Goal: Task Accomplishment & Management: Complete application form

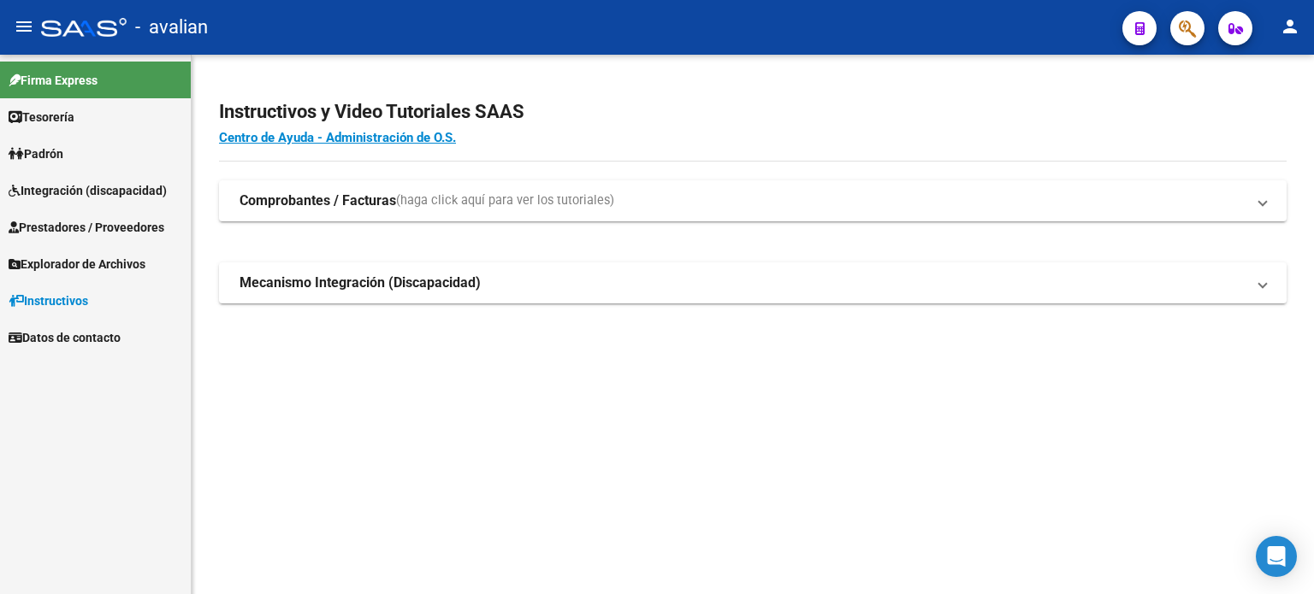
click at [55, 167] on link "Padrón" at bounding box center [95, 153] width 191 height 37
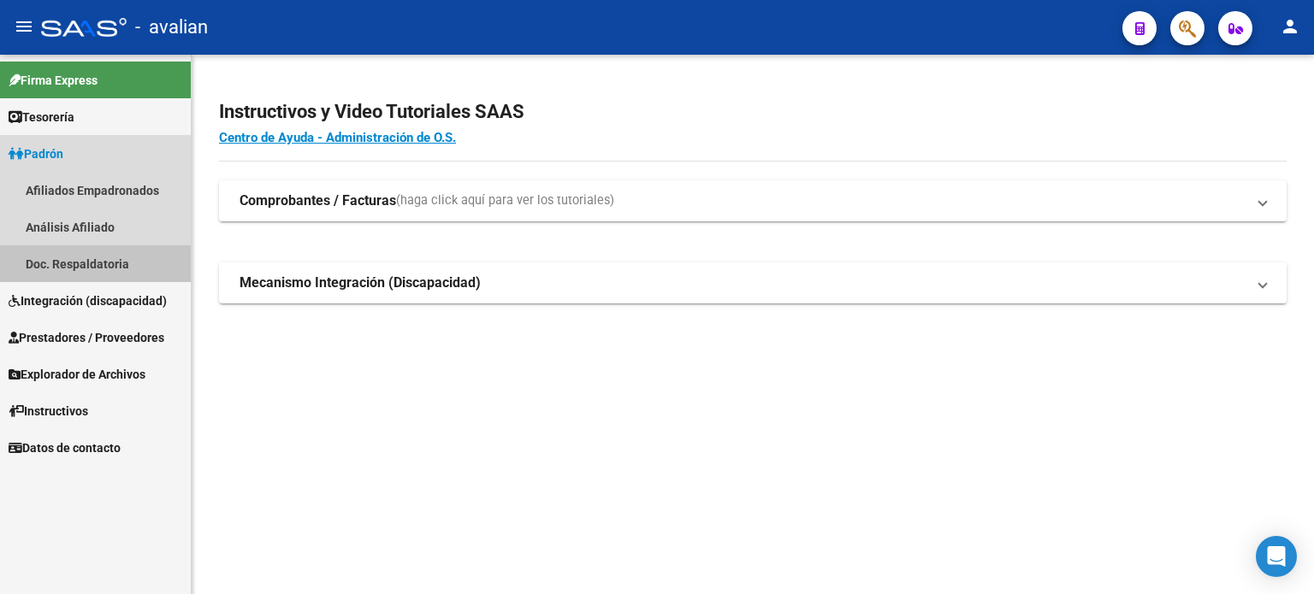
click at [68, 257] on link "Doc. Respaldatoria" at bounding box center [95, 263] width 191 height 37
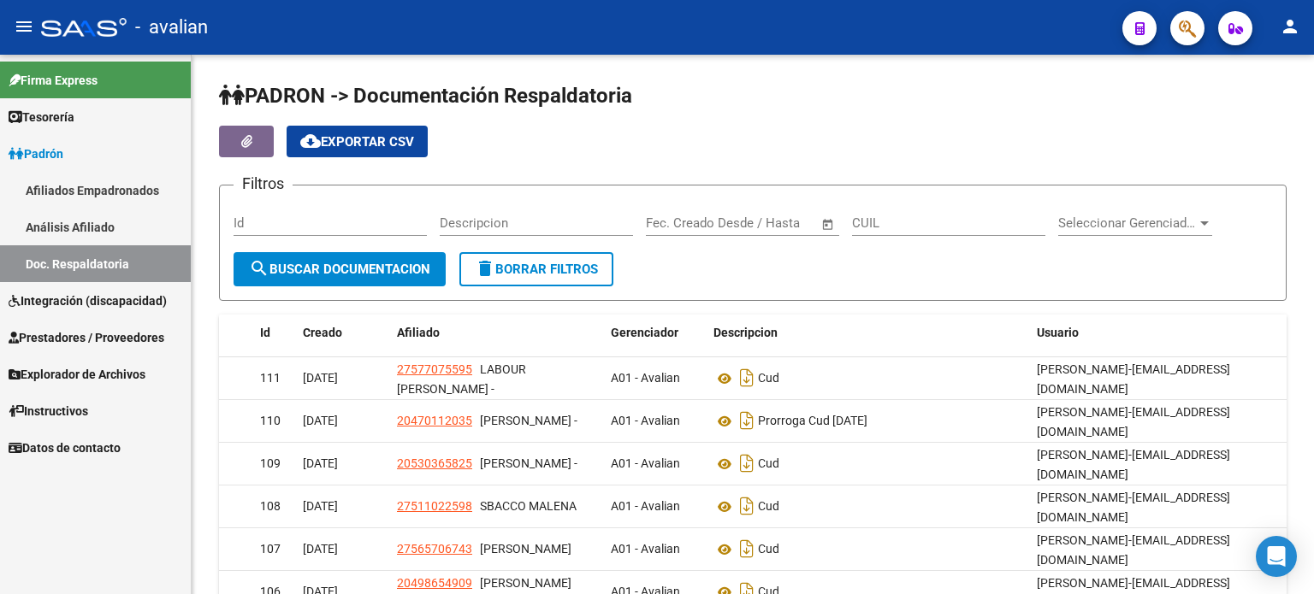
click at [71, 304] on span "Integración (discapacidad)" at bounding box center [88, 301] width 158 height 19
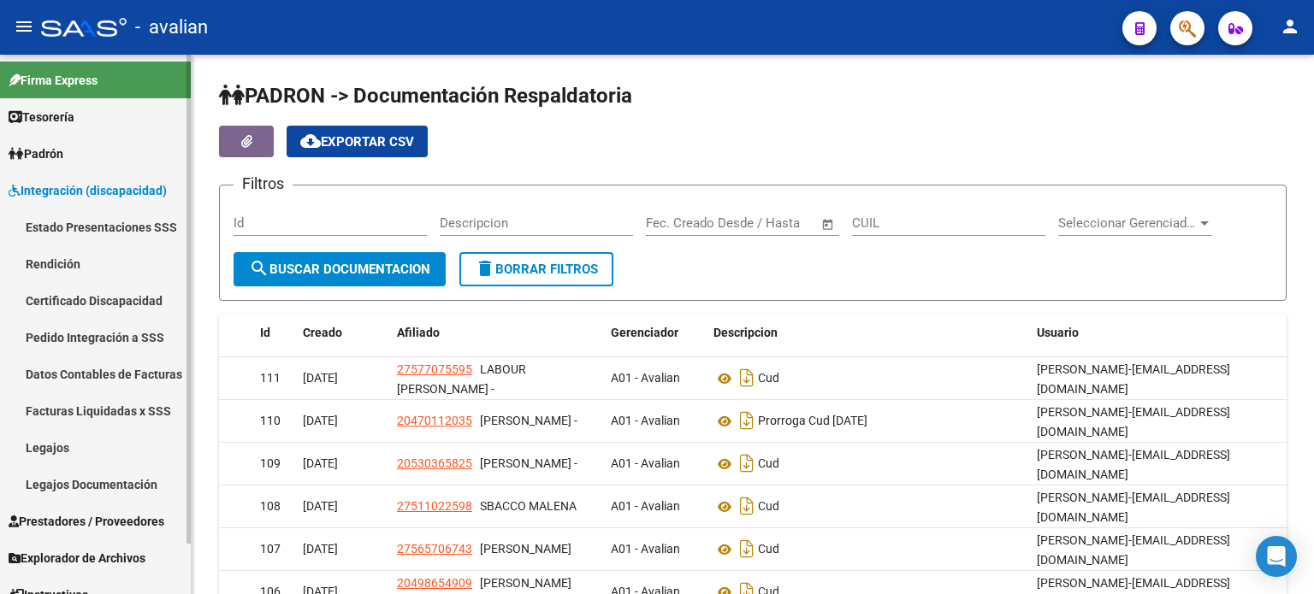
click at [92, 507] on link "Prestadores / Proveedores" at bounding box center [95, 521] width 191 height 37
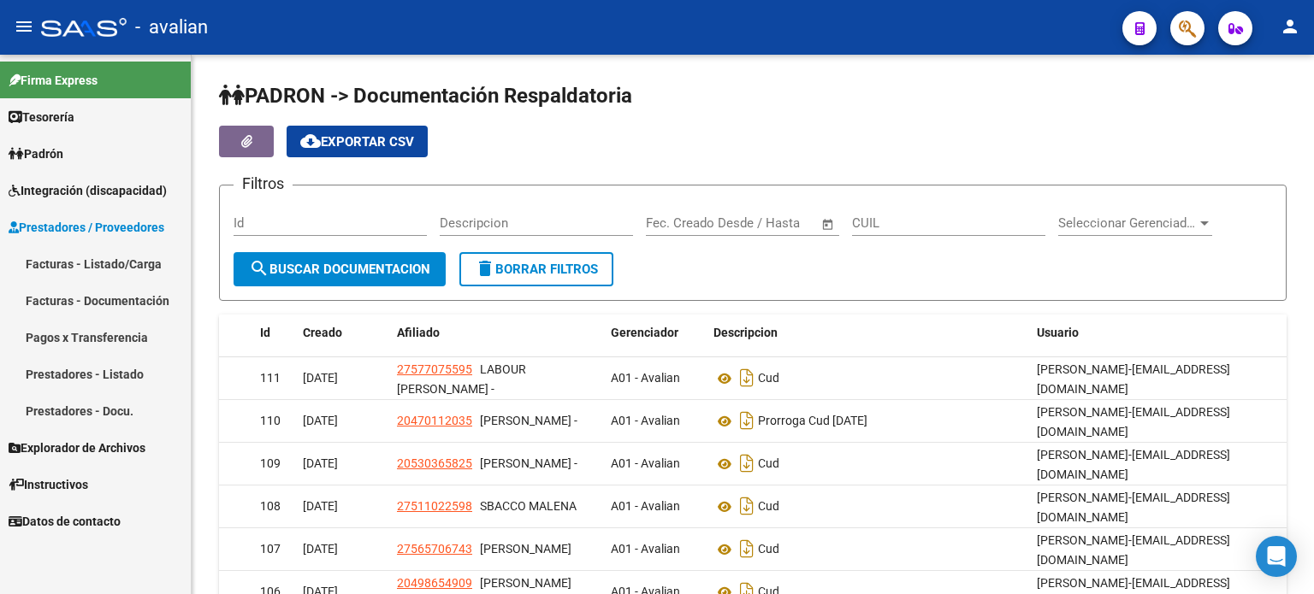
click at [84, 187] on span "Integración (discapacidad)" at bounding box center [88, 190] width 158 height 19
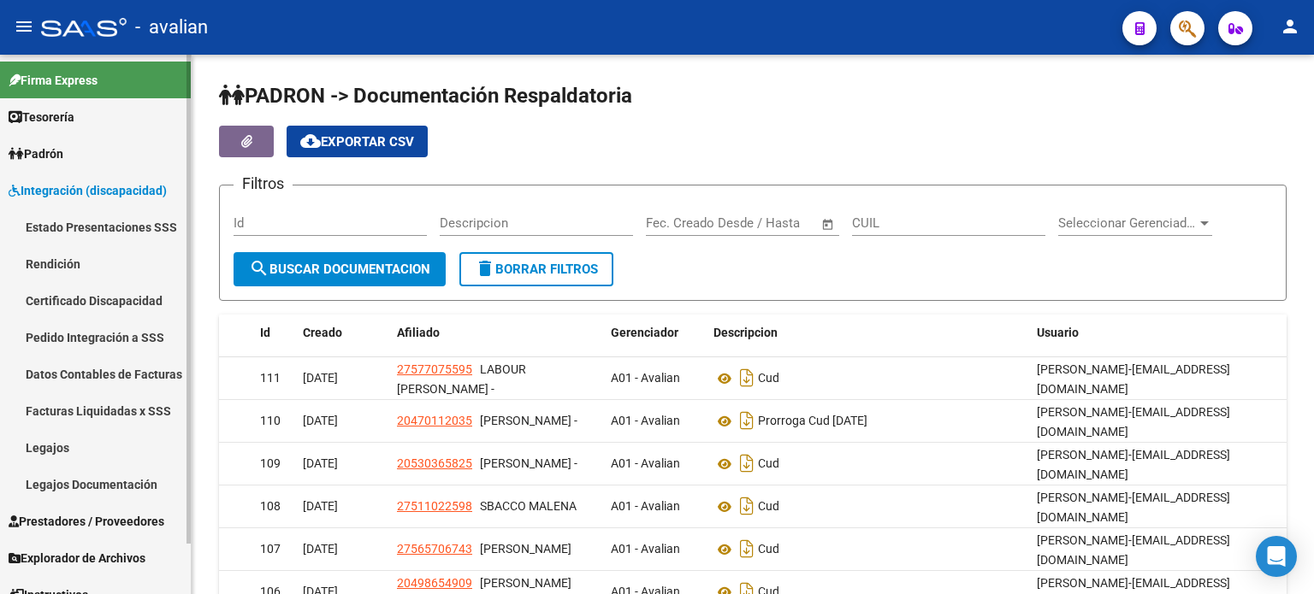
click at [60, 449] on link "Legajos" at bounding box center [95, 447] width 191 height 37
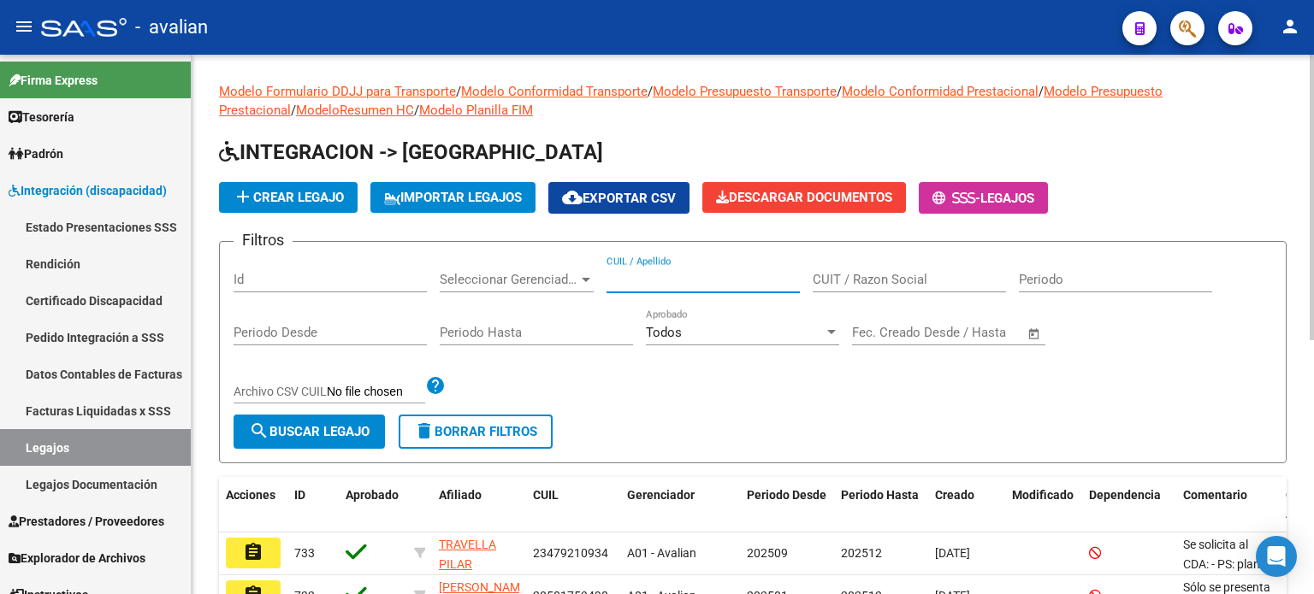
click at [688, 281] on input "CUIL / Apellido" at bounding box center [702, 279] width 193 height 15
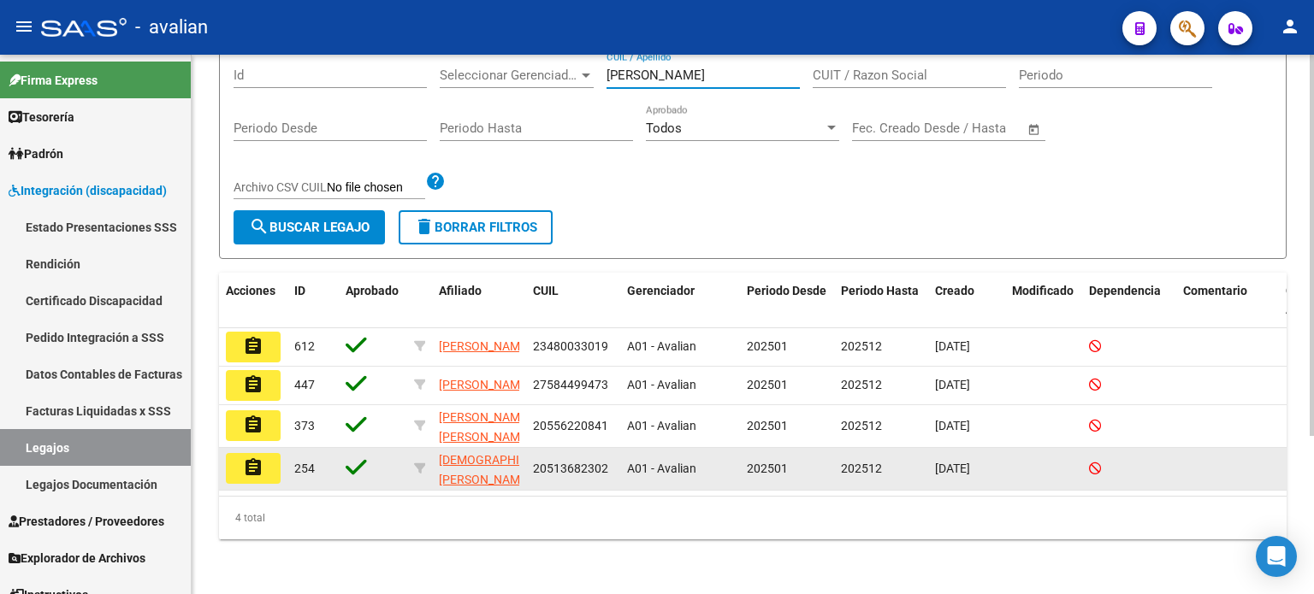
scroll to position [223, 0]
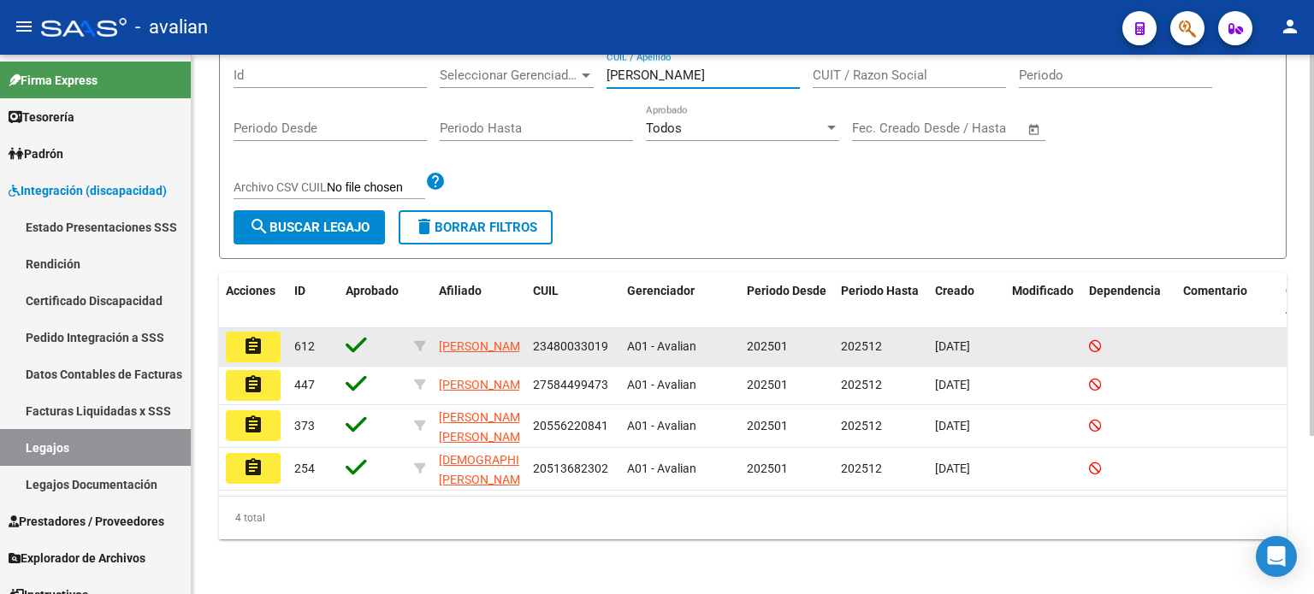
type input "[PERSON_NAME]"
click at [239, 332] on button "assignment" at bounding box center [253, 347] width 55 height 31
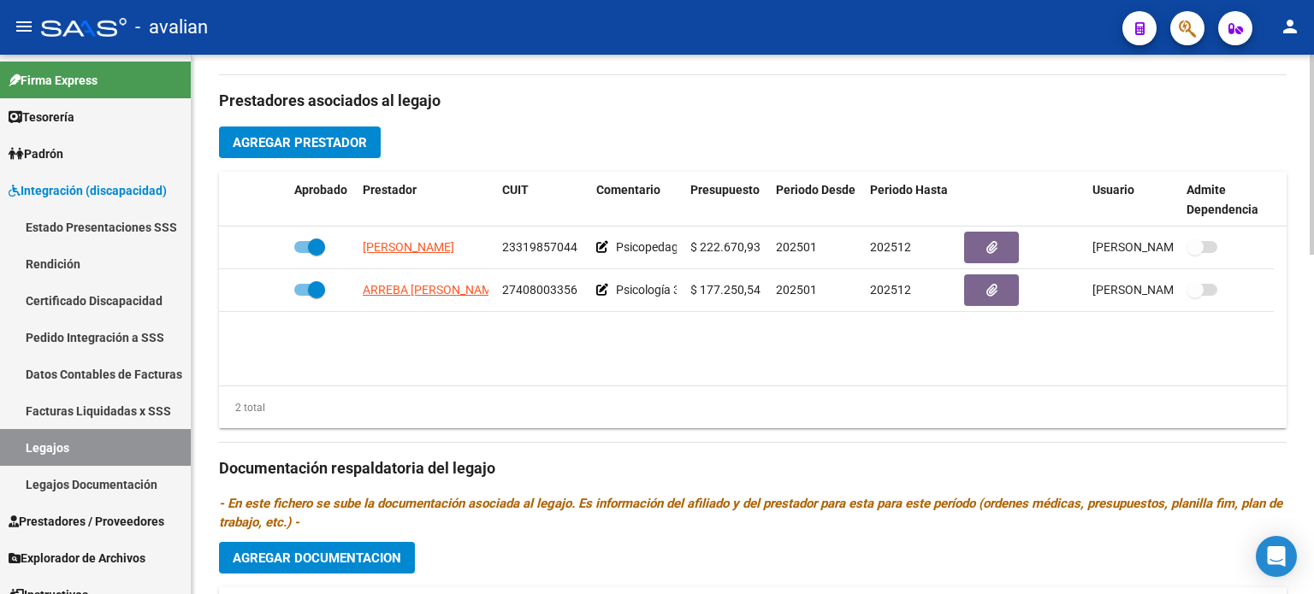
scroll to position [684, 0]
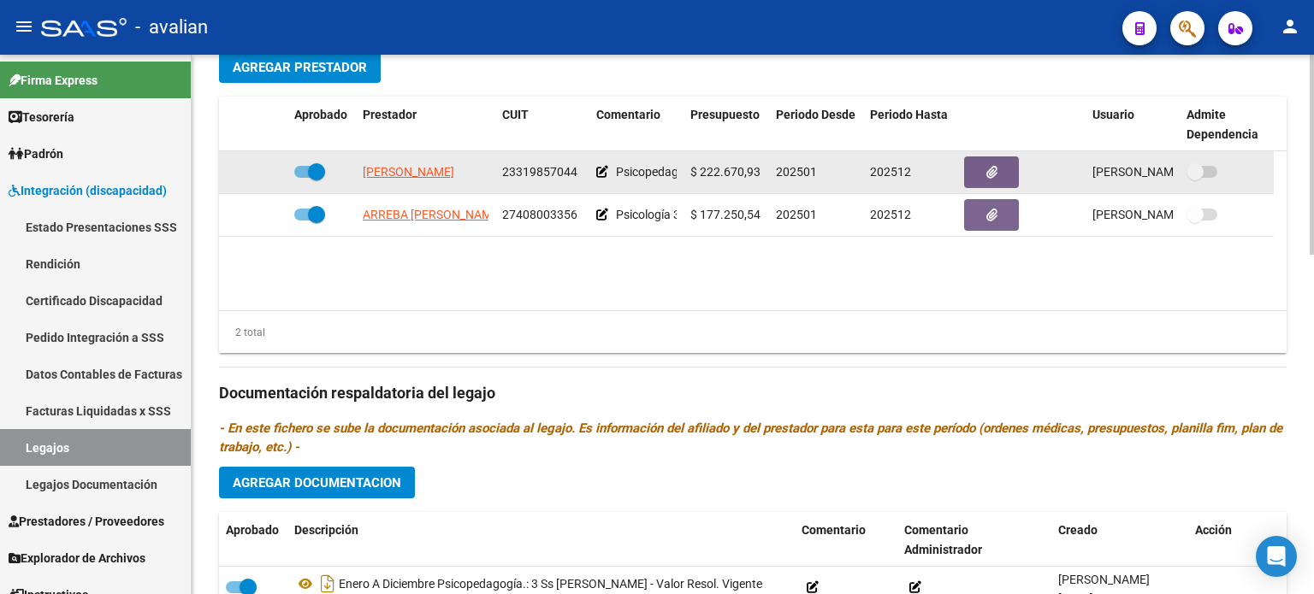
click at [388, 174] on span "[PERSON_NAME]" at bounding box center [409, 172] width 92 height 14
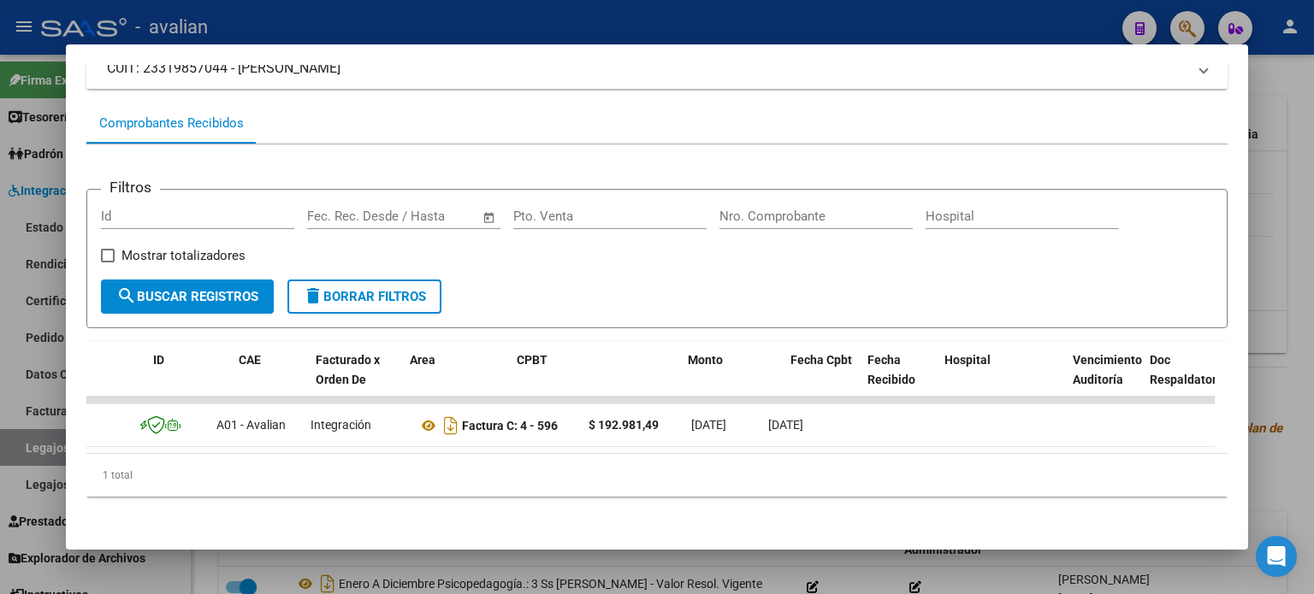
scroll to position [0, 0]
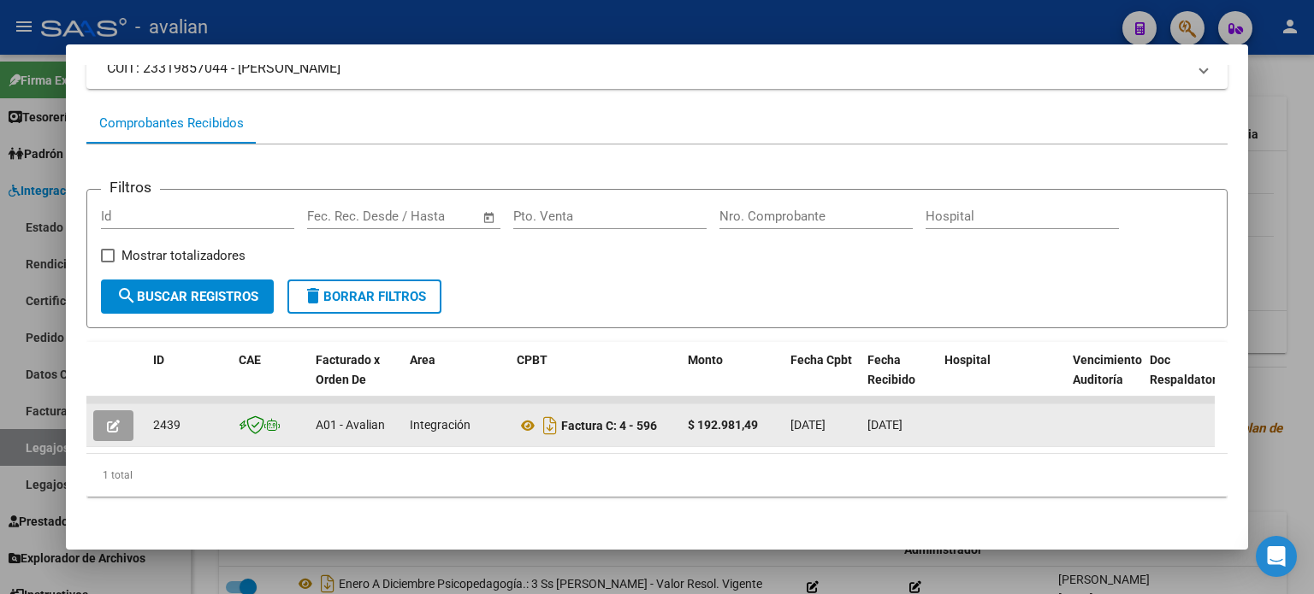
click at [121, 420] on button "button" at bounding box center [113, 425] width 40 height 31
click at [107, 420] on icon "button" at bounding box center [113, 426] width 13 height 13
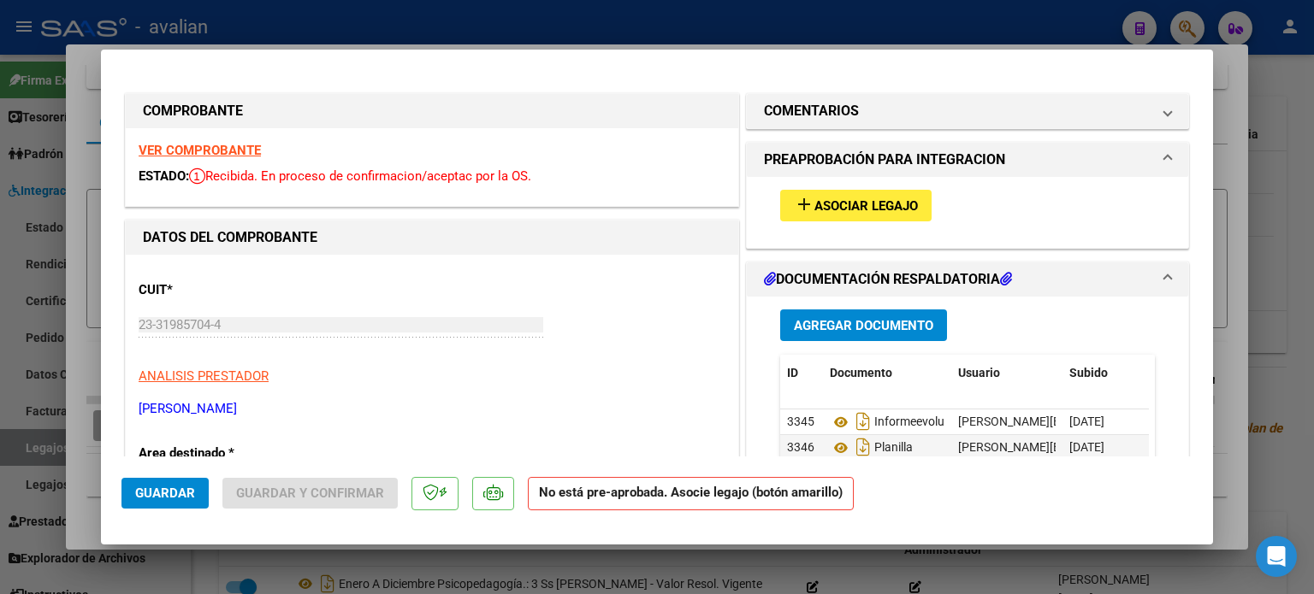
click at [807, 216] on button "add Asociar Legajo" at bounding box center [855, 206] width 151 height 32
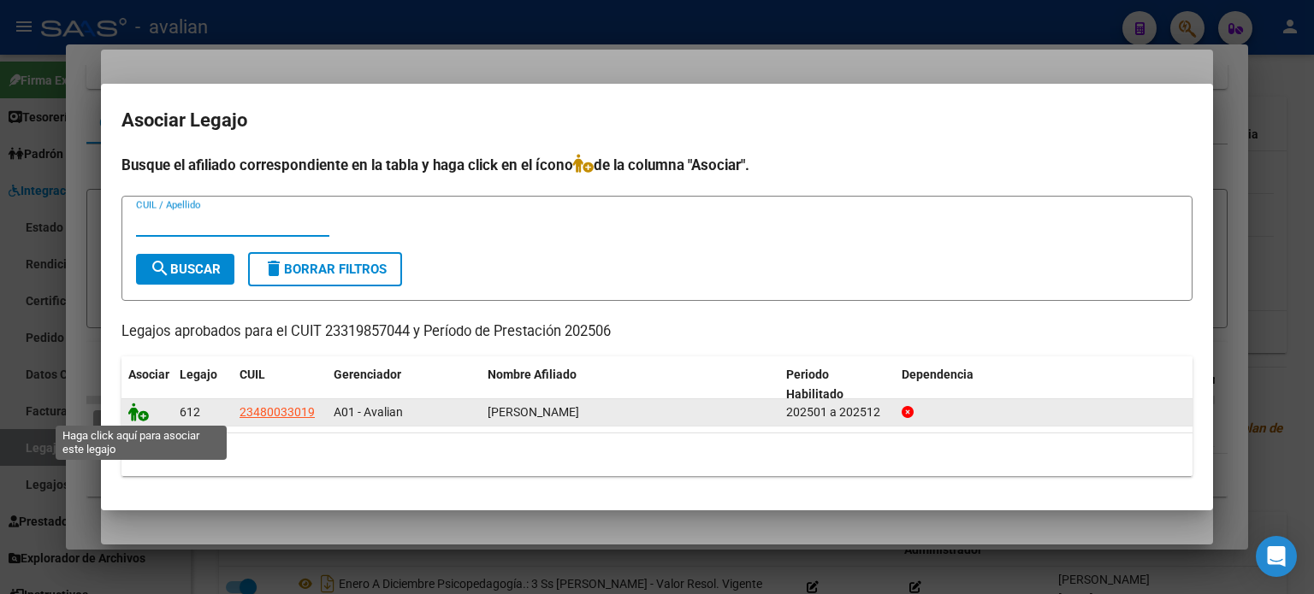
click at [134, 410] on icon at bounding box center [138, 412] width 21 height 19
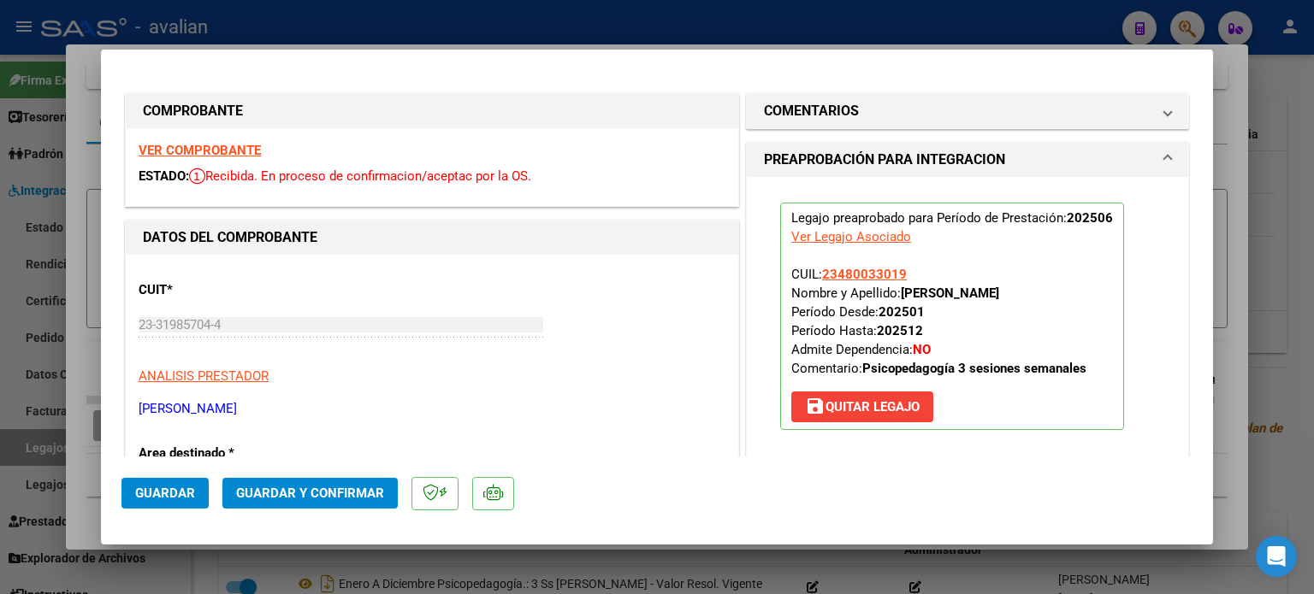
click at [160, 493] on span "Guardar" at bounding box center [165, 493] width 60 height 15
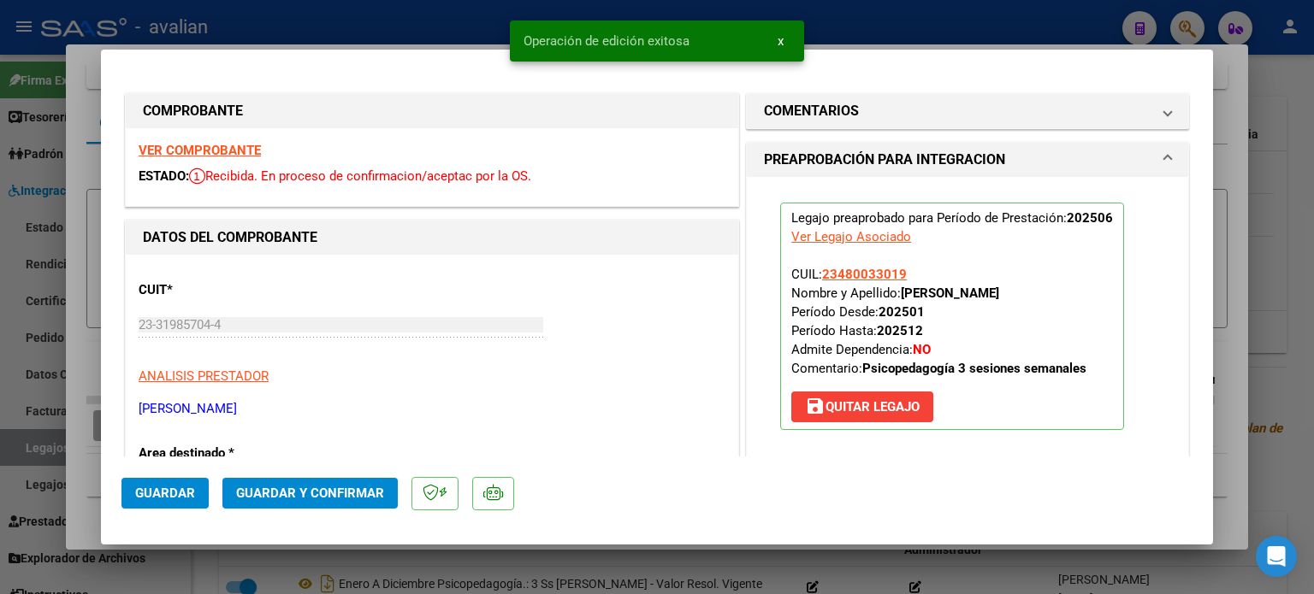
type input "$ 0,00"
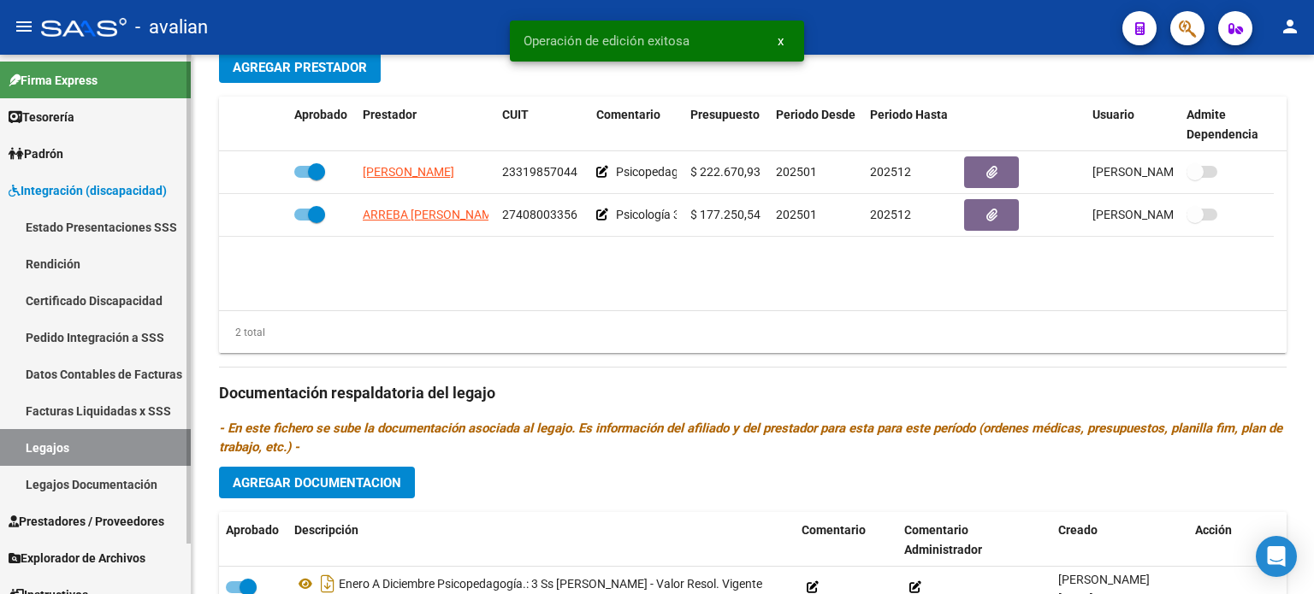
click at [65, 440] on link "Legajos" at bounding box center [95, 447] width 191 height 37
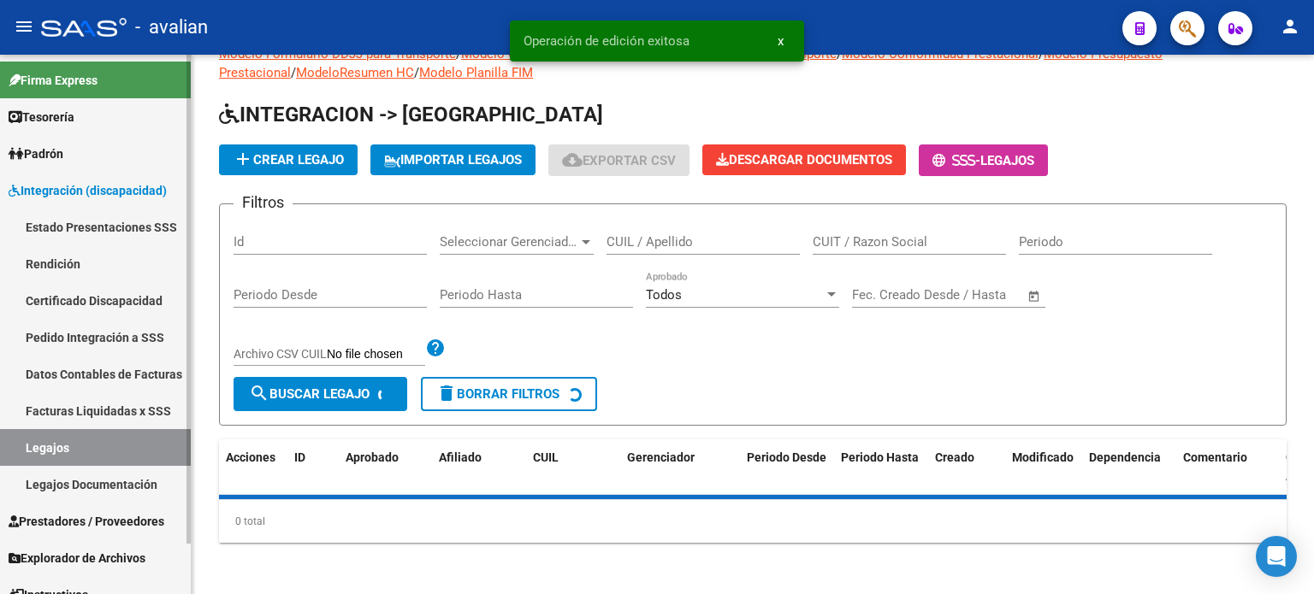
scroll to position [480, 0]
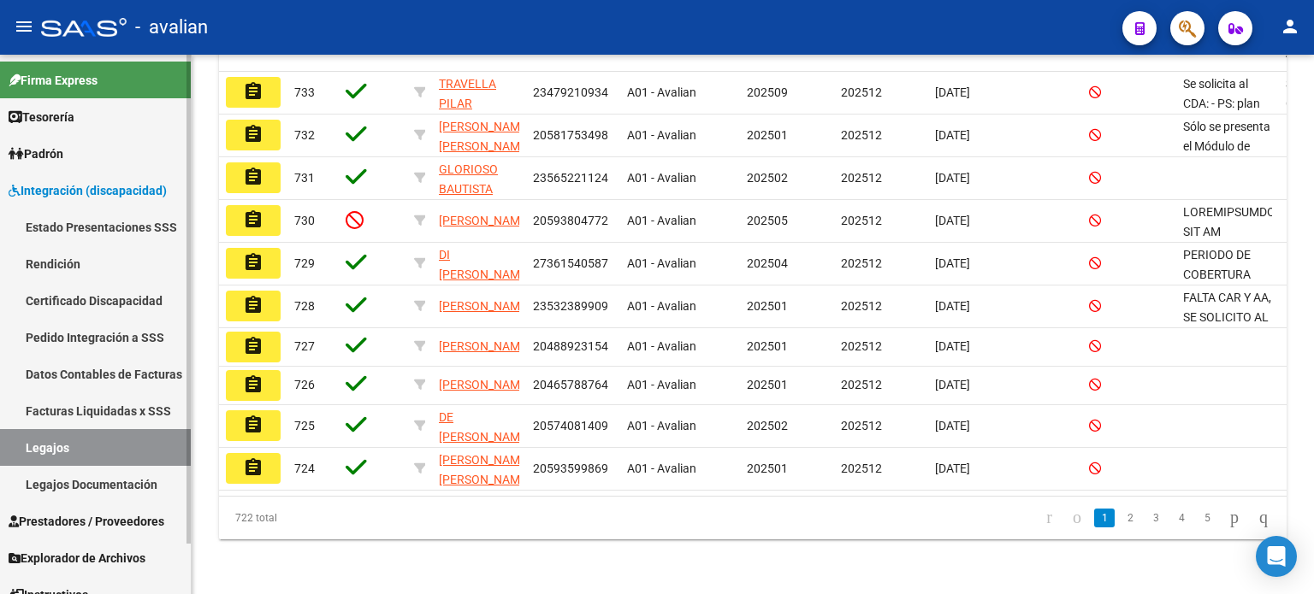
click at [65, 518] on span "Prestadores / Proveedores" at bounding box center [87, 521] width 156 height 19
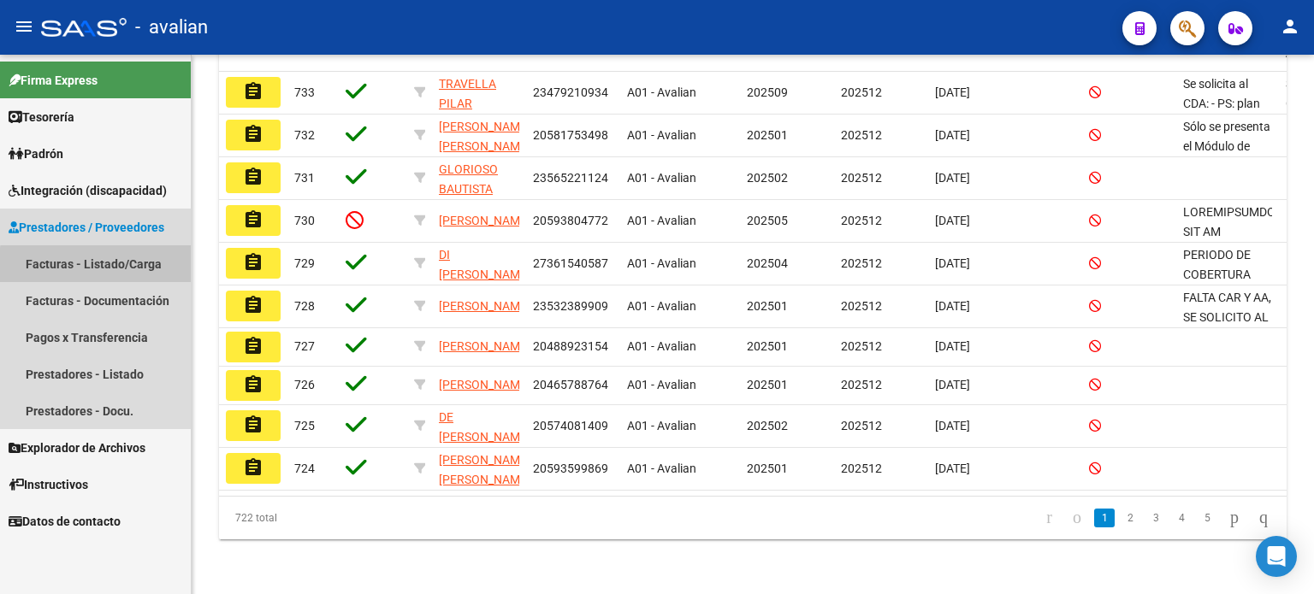
click at [101, 266] on link "Facturas - Listado/Carga" at bounding box center [95, 263] width 191 height 37
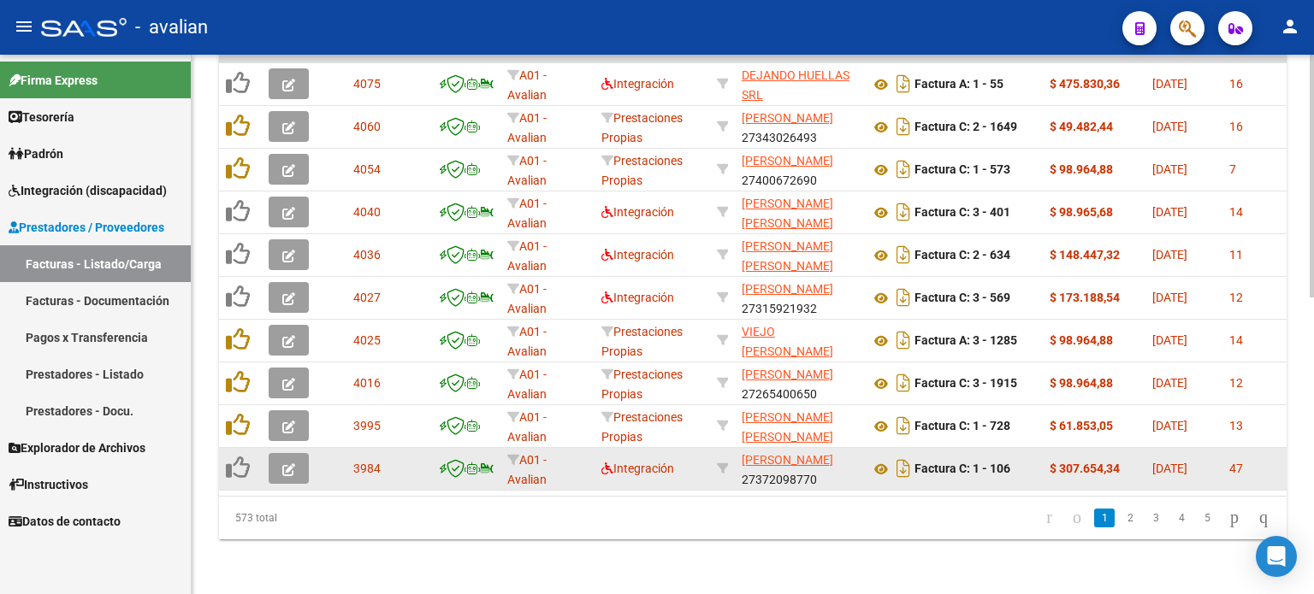
scroll to position [317, 0]
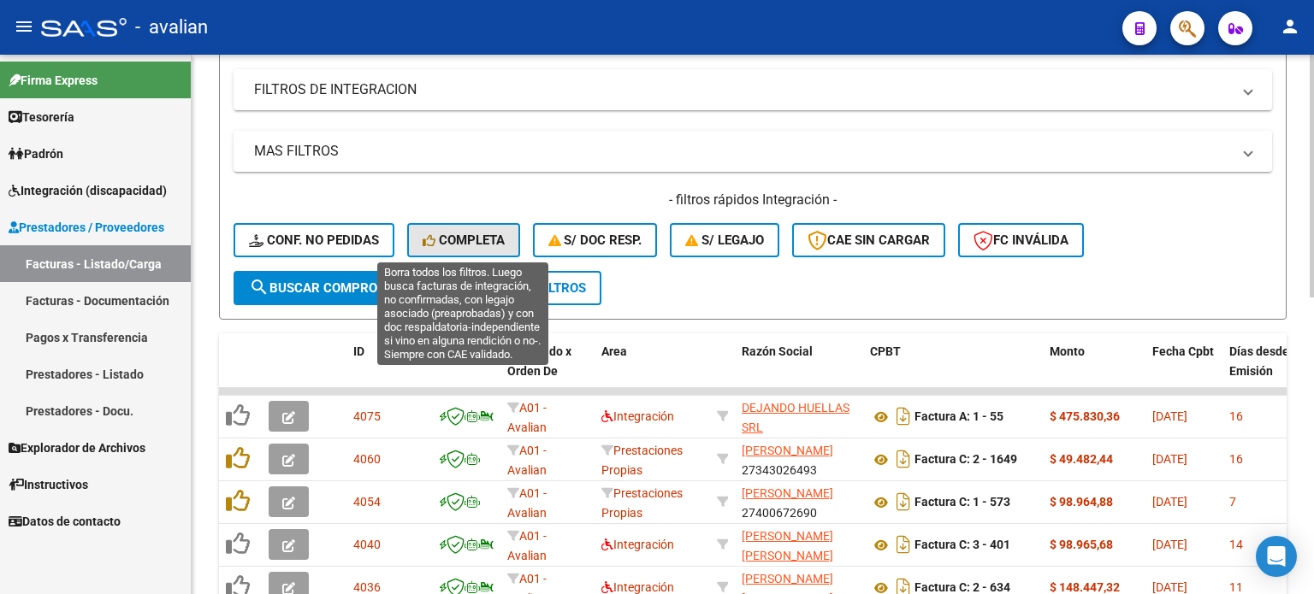
click at [438, 235] on span "Completa" at bounding box center [463, 240] width 82 height 15
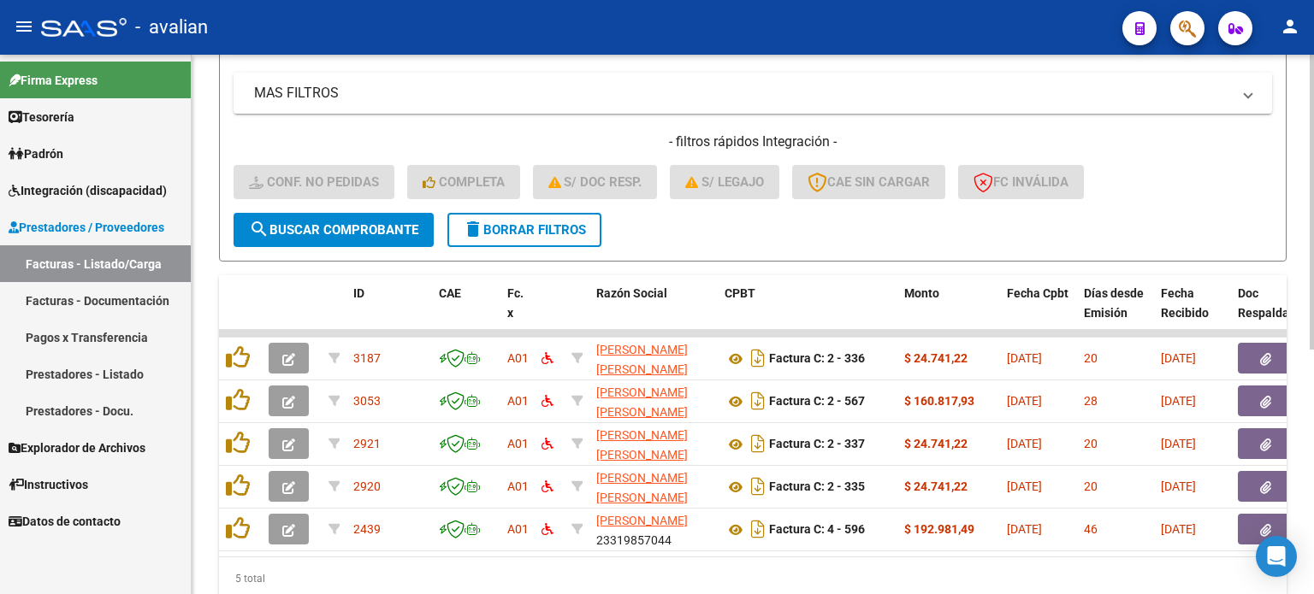
scroll to position [446, 0]
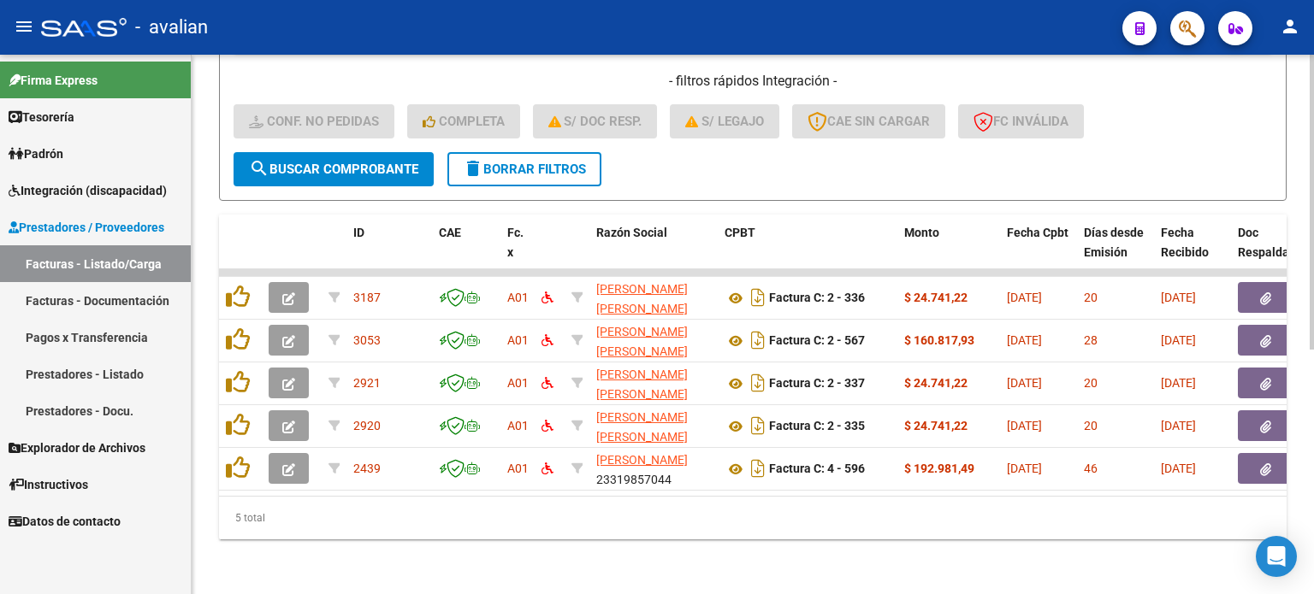
click at [546, 167] on button "delete Borrar Filtros" at bounding box center [524, 169] width 154 height 34
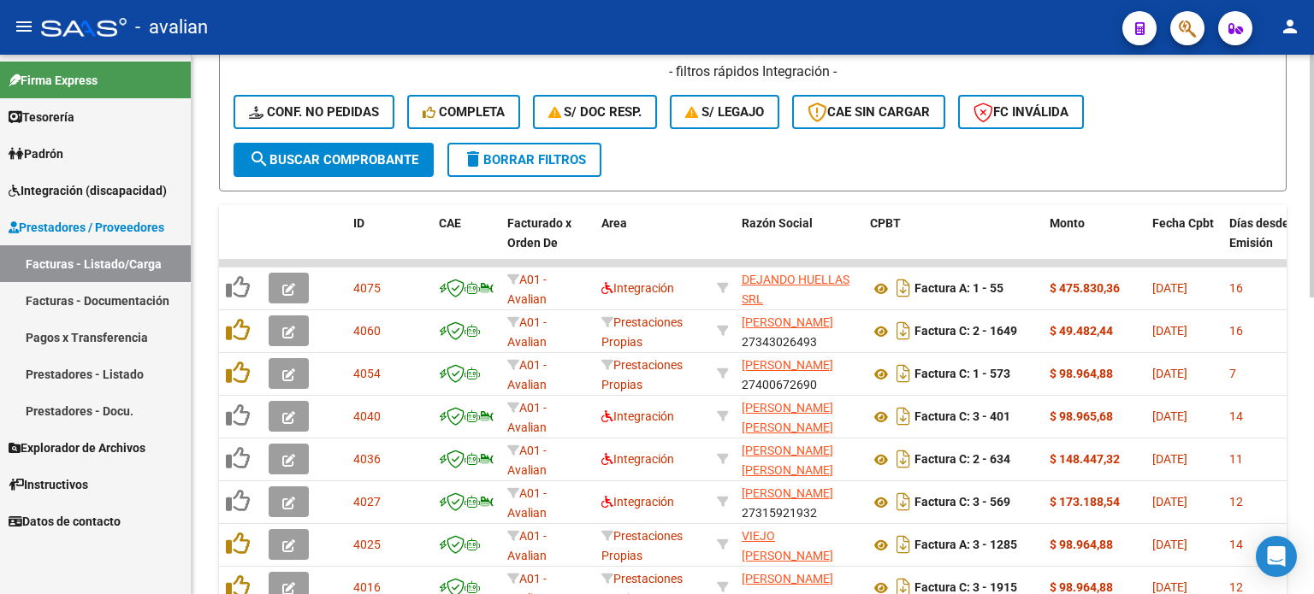
click at [725, 139] on div "- filtros rápidos Integración - Conf. no pedidas Completa S/ Doc Resp. S/ legaj…" at bounding box center [752, 102] width 1038 height 80
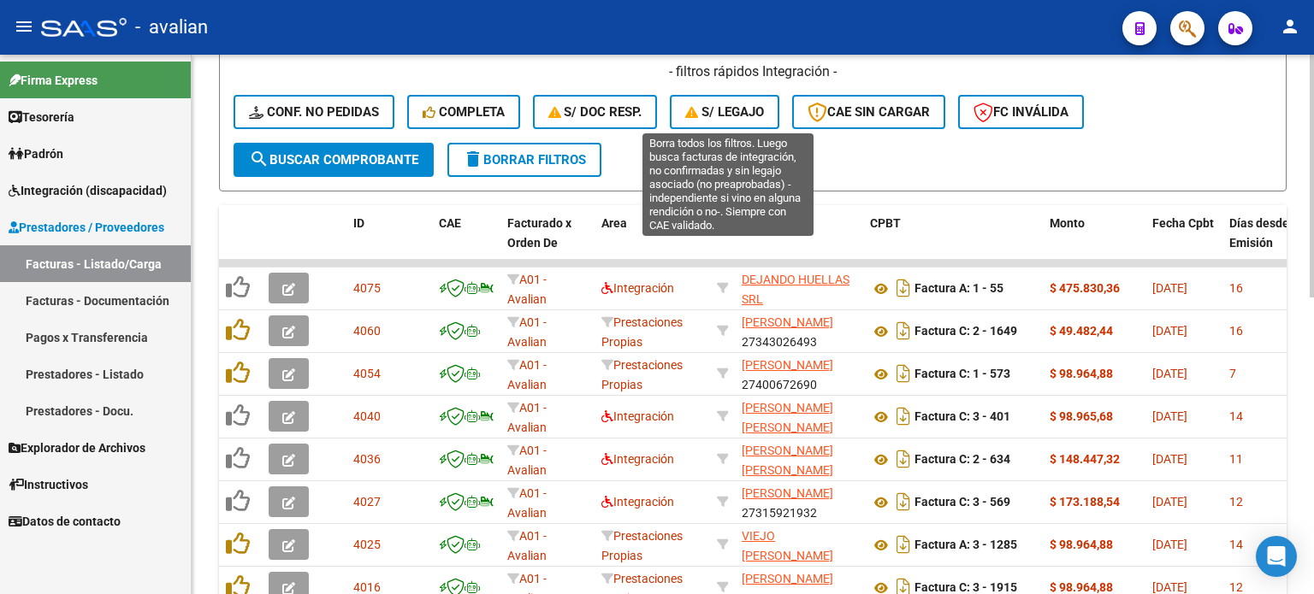
click at [731, 119] on button "S/ legajo" at bounding box center [724, 112] width 109 height 34
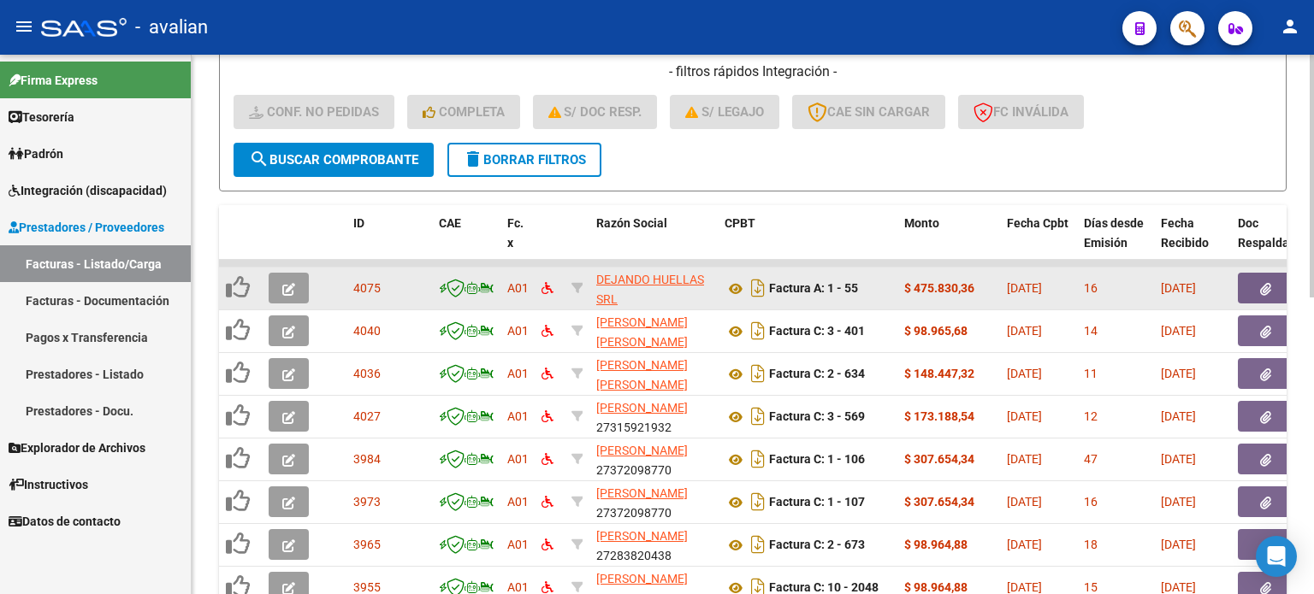
scroll to position [21, 0]
click at [284, 290] on icon "button" at bounding box center [288, 289] width 13 height 13
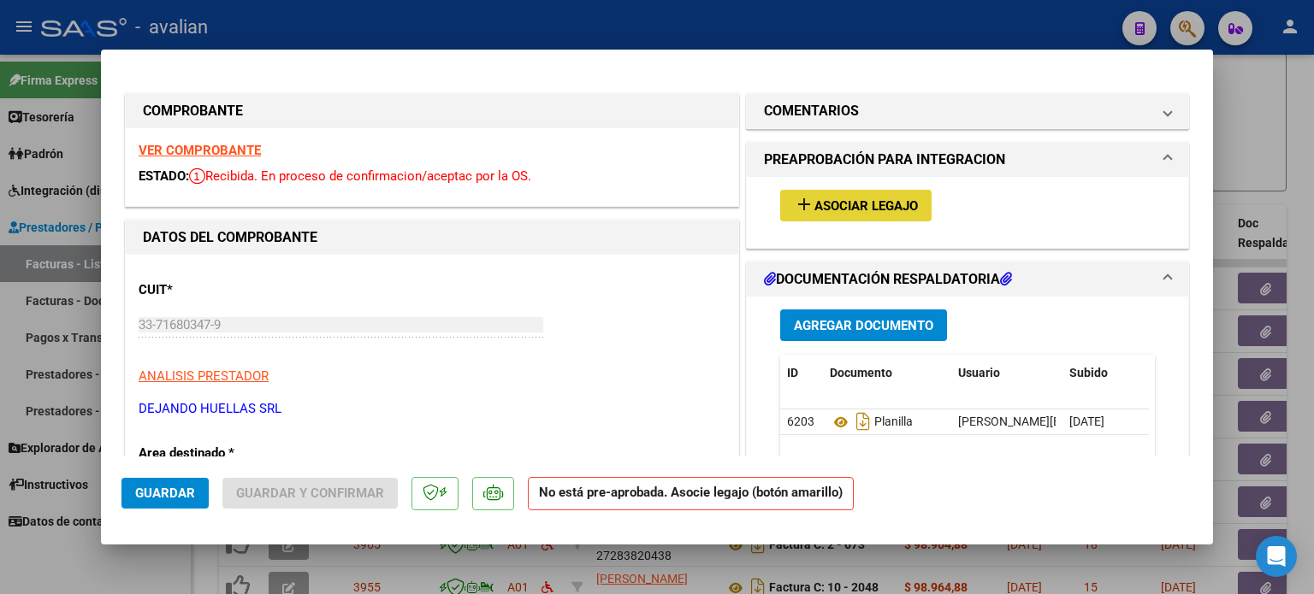
click at [799, 208] on mat-icon "add" at bounding box center [804, 204] width 21 height 21
type input "$ 0,00"
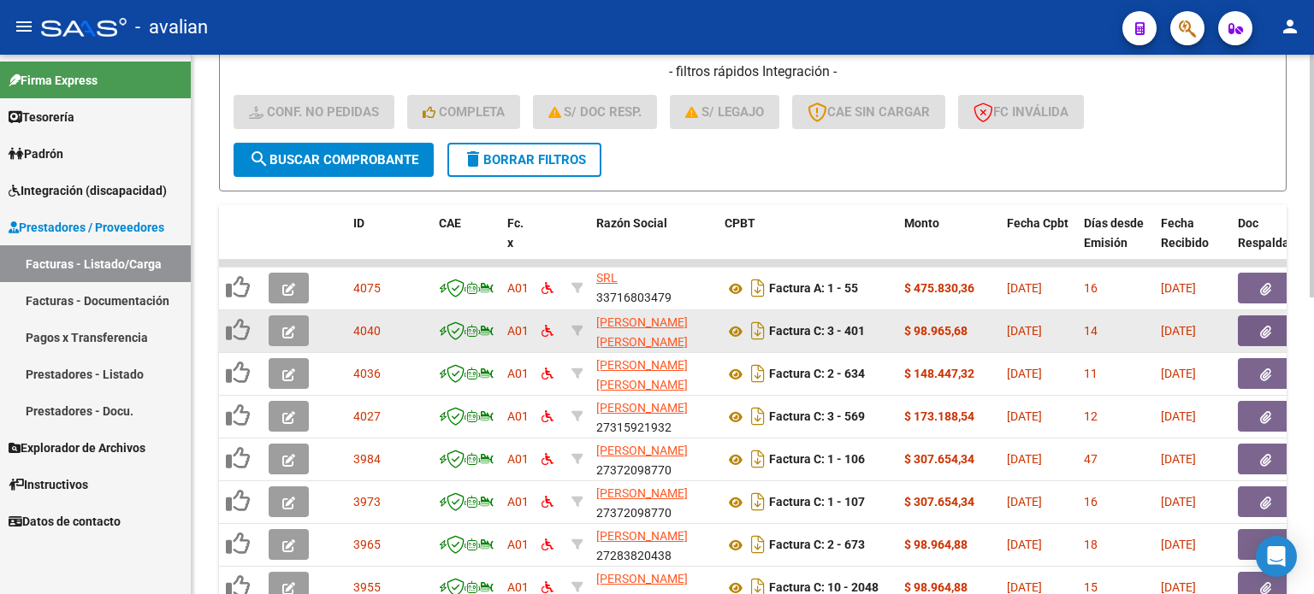
click at [286, 335] on icon "button" at bounding box center [288, 332] width 13 height 13
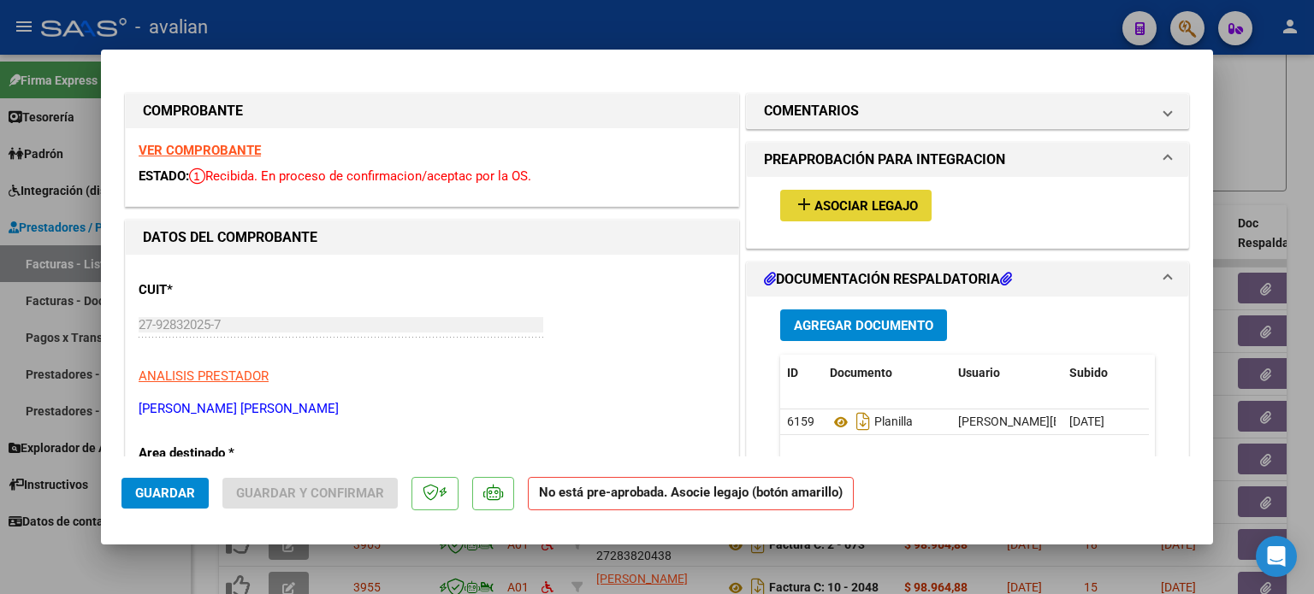
click at [814, 213] on span "Asociar Legajo" at bounding box center [865, 205] width 103 height 15
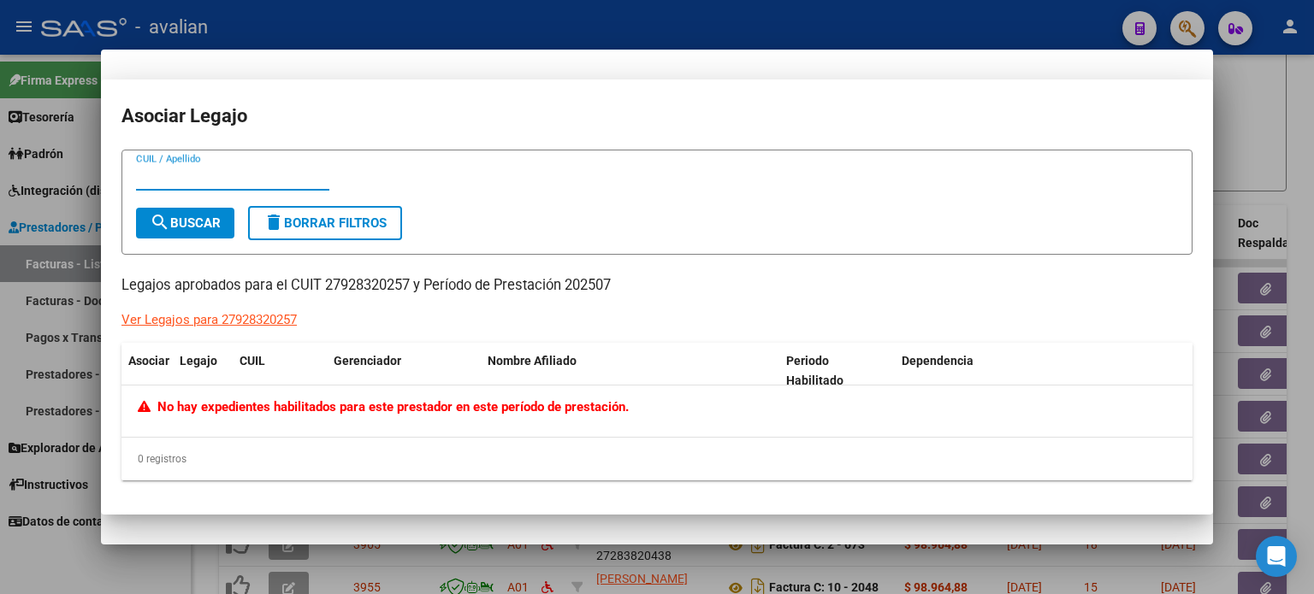
type input "$ 0,00"
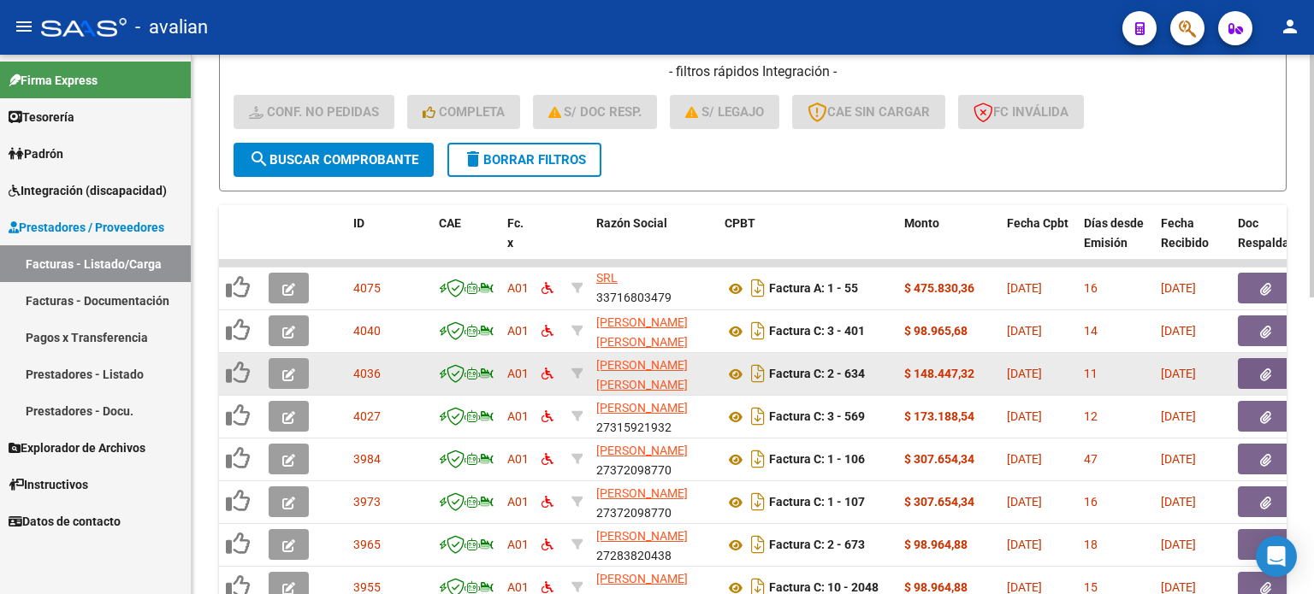
click at [302, 372] on button "button" at bounding box center [289, 373] width 40 height 31
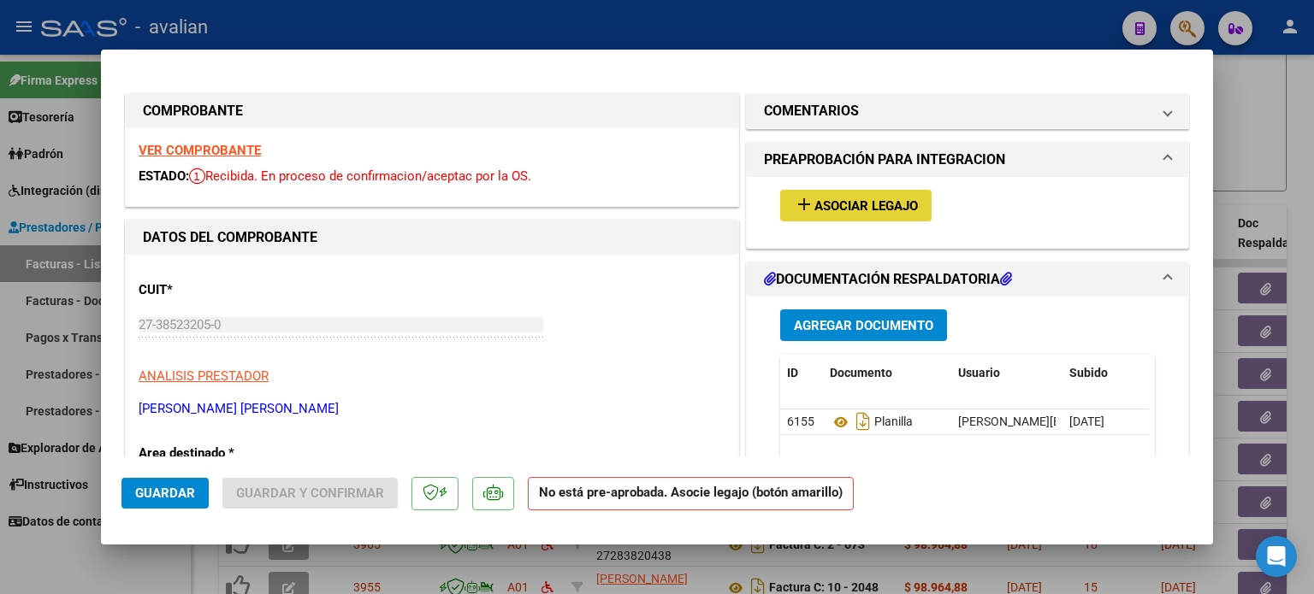
click at [818, 204] on span "Asociar Legajo" at bounding box center [865, 205] width 103 height 15
type input "$ 0,00"
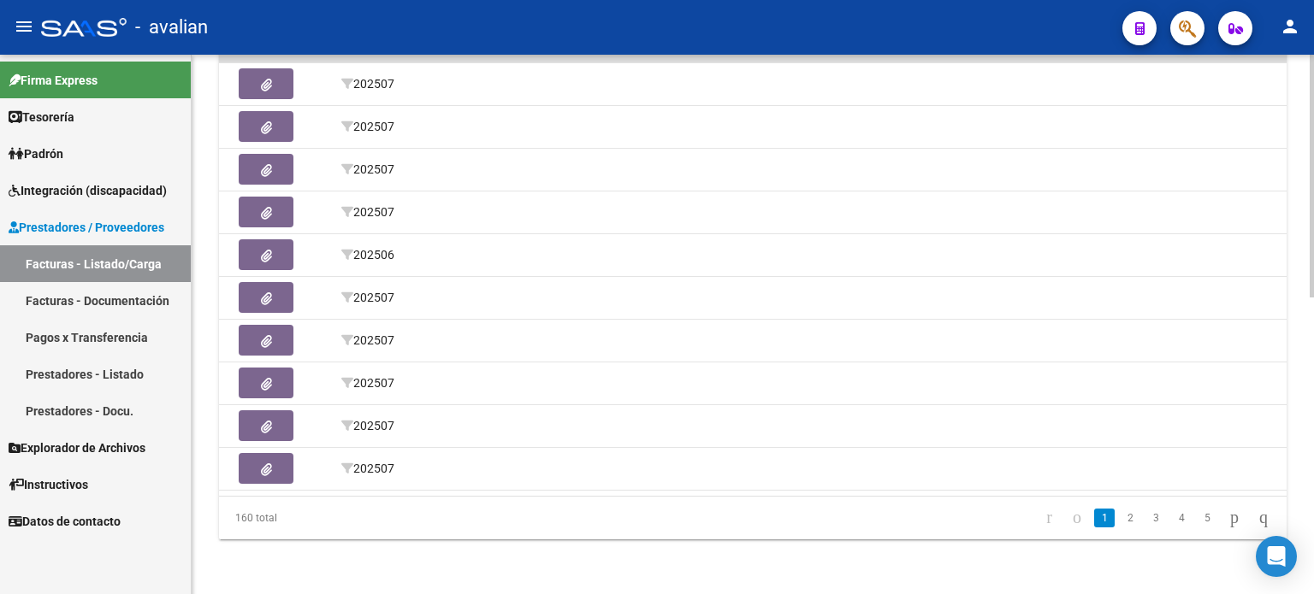
scroll to position [0, 1117]
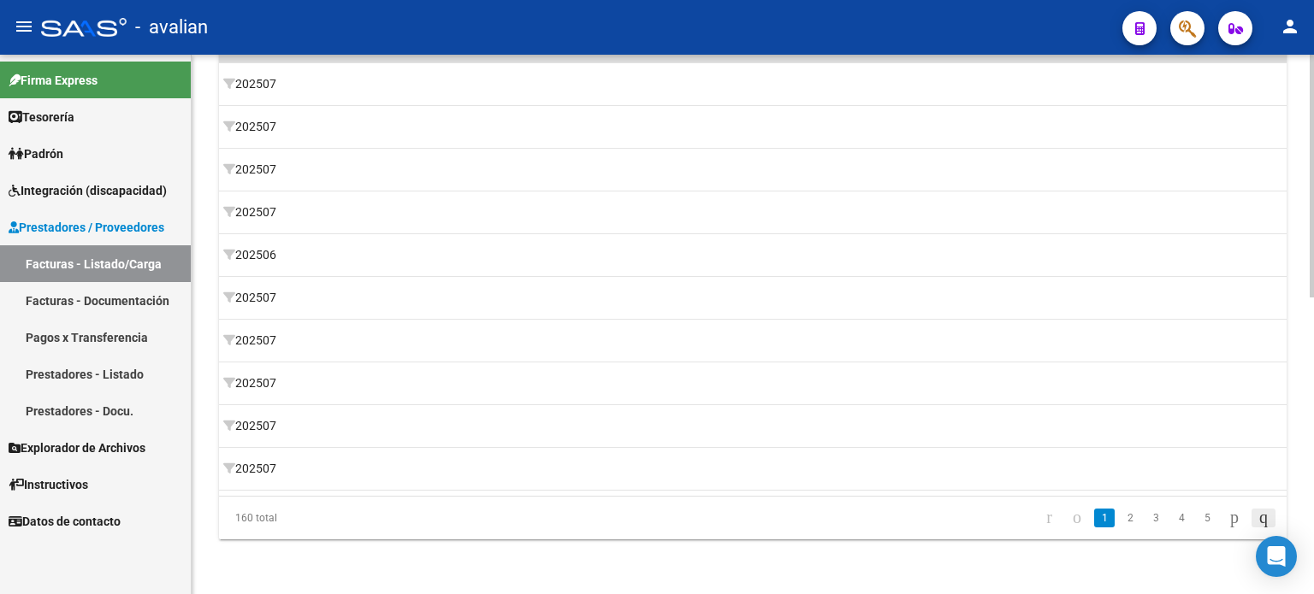
click at [1256, 514] on icon "go to last page" at bounding box center [1263, 517] width 14 height 21
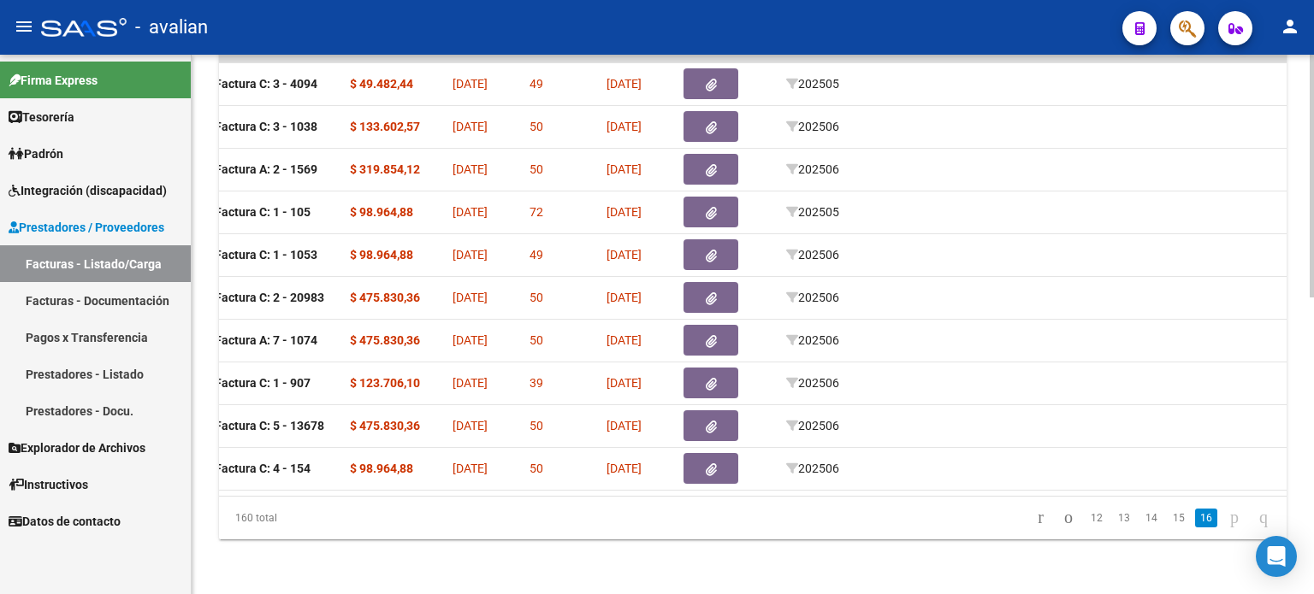
scroll to position [0, 0]
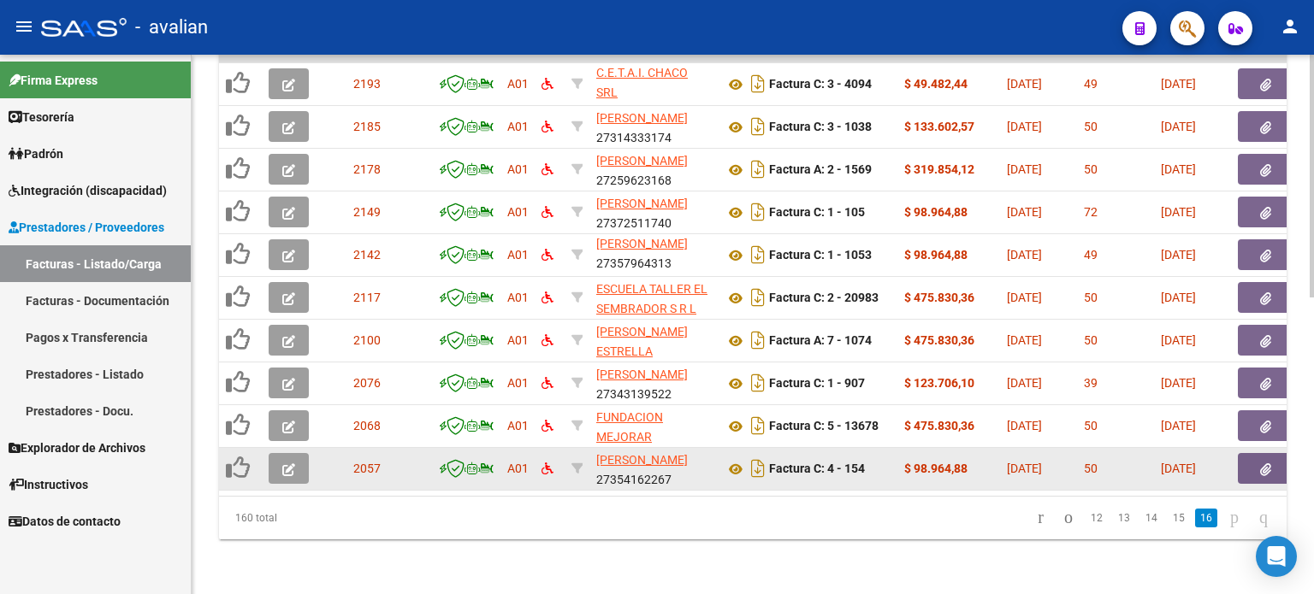
click at [292, 464] on icon "button" at bounding box center [288, 470] width 13 height 13
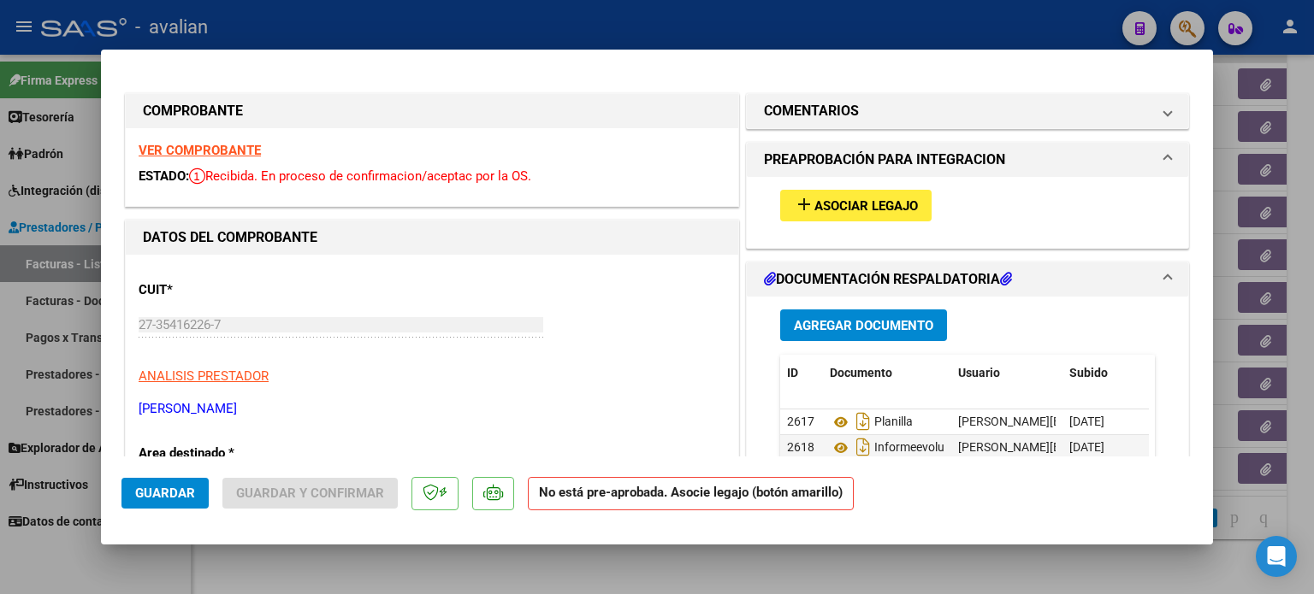
click at [818, 207] on span "Asociar Legajo" at bounding box center [865, 205] width 103 height 15
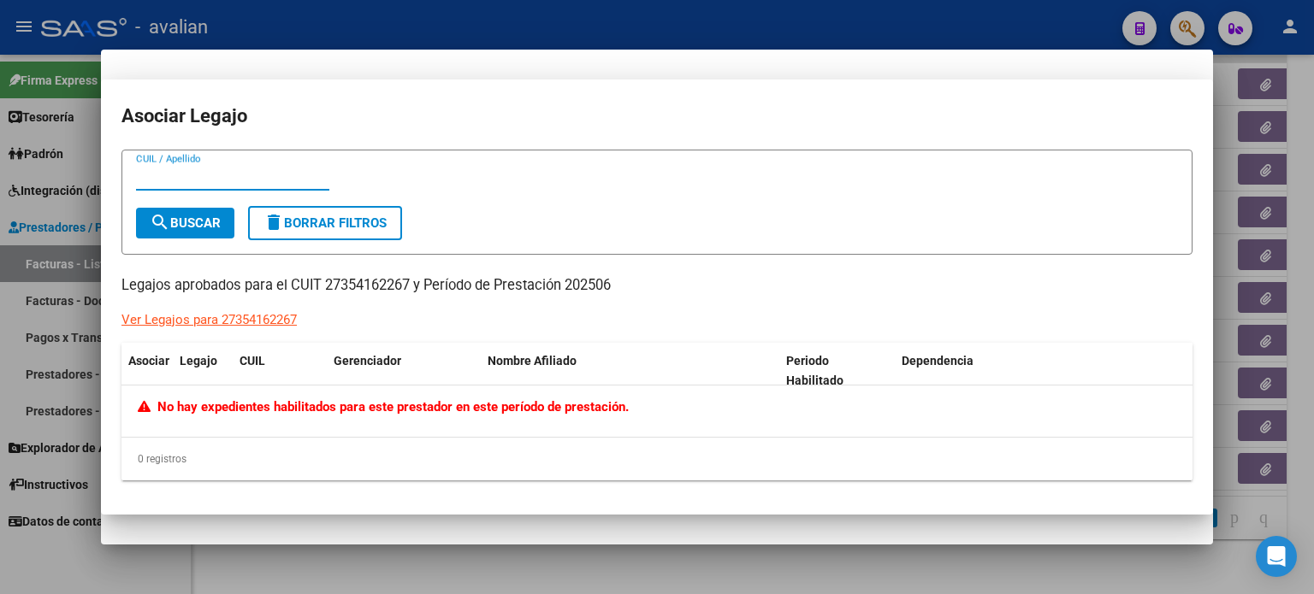
type input "$ 0,00"
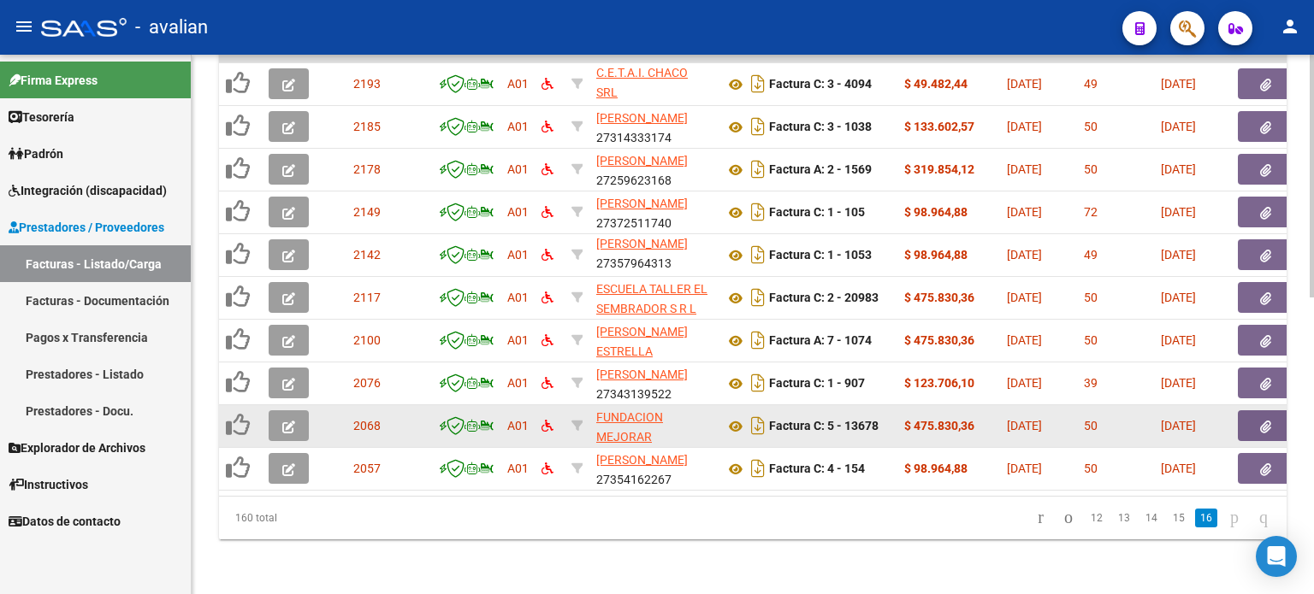
click at [284, 421] on icon "button" at bounding box center [288, 427] width 13 height 13
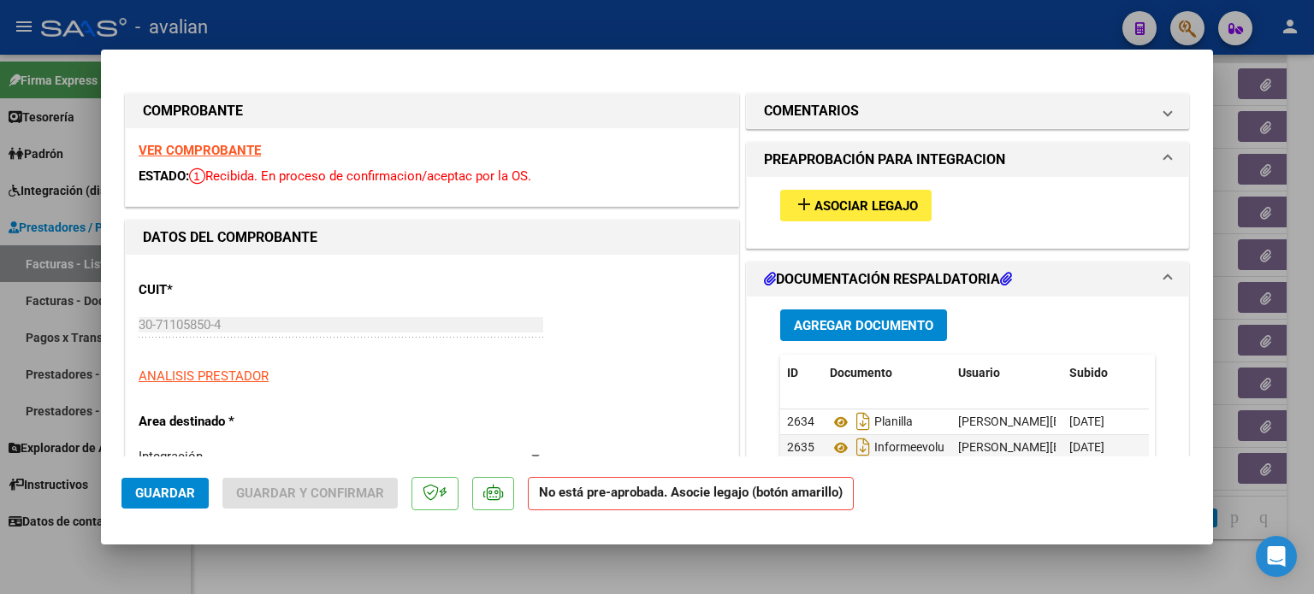
click at [814, 204] on span "Asociar Legajo" at bounding box center [865, 205] width 103 height 15
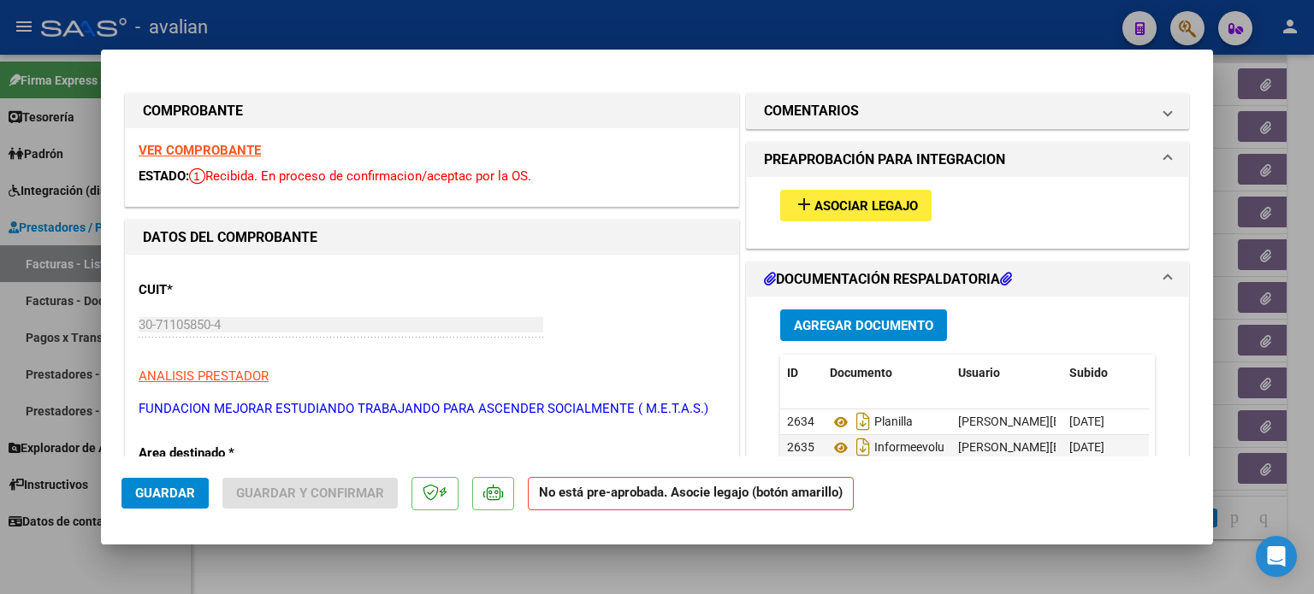
click at [174, 143] on strong "VER COMPROBANTE" at bounding box center [200, 150] width 122 height 15
click at [865, 201] on span "Asociar Legajo" at bounding box center [865, 205] width 103 height 15
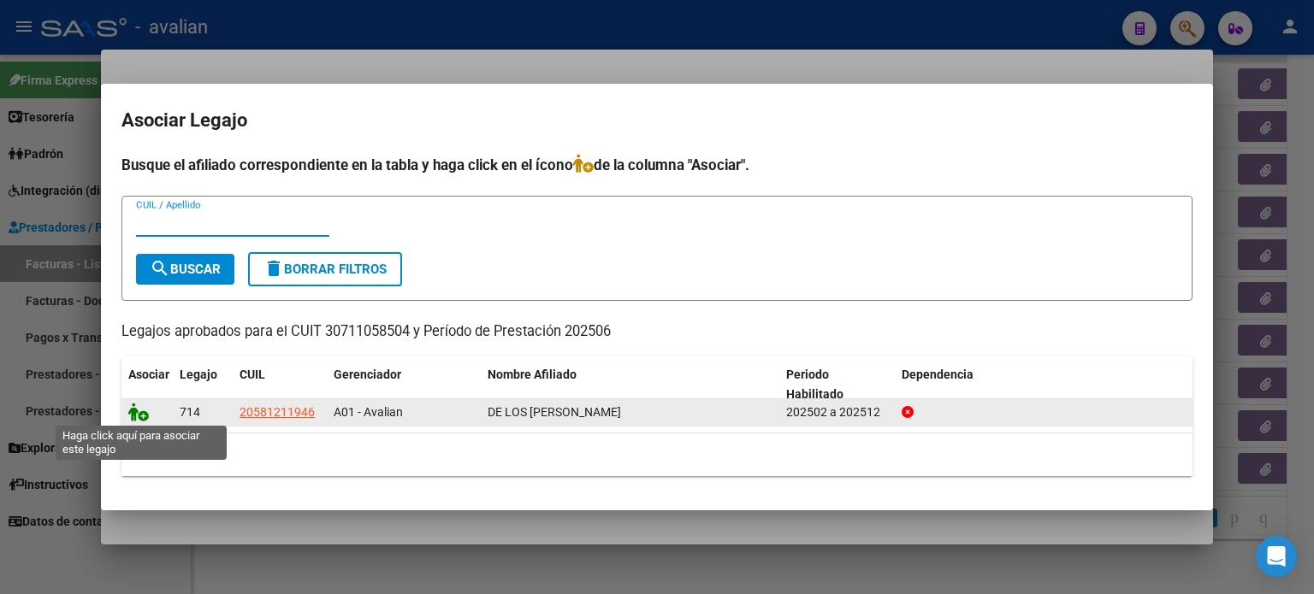
click at [143, 416] on icon at bounding box center [138, 412] width 21 height 19
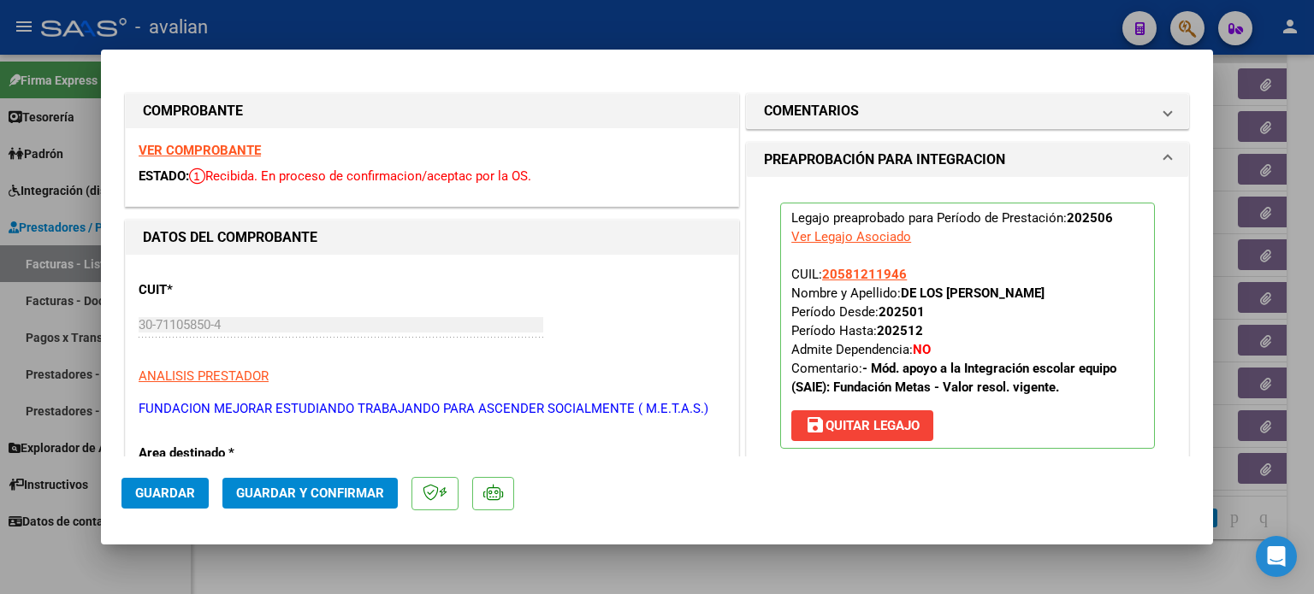
click at [182, 493] on span "Guardar" at bounding box center [165, 493] width 60 height 15
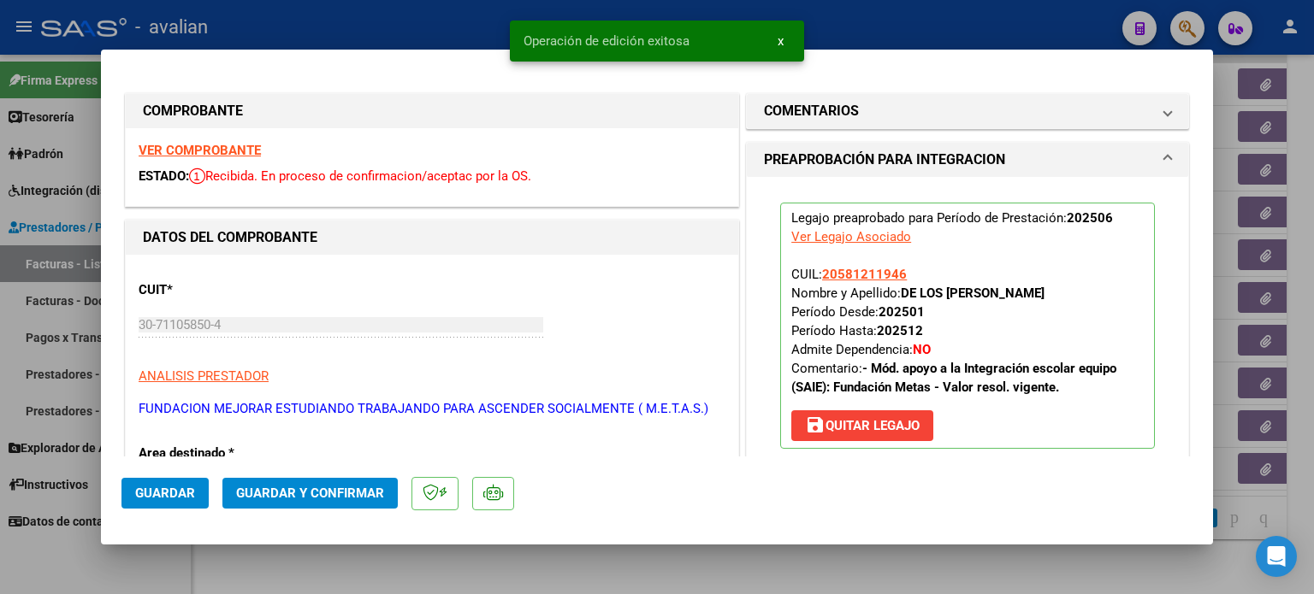
type input "$ 0,00"
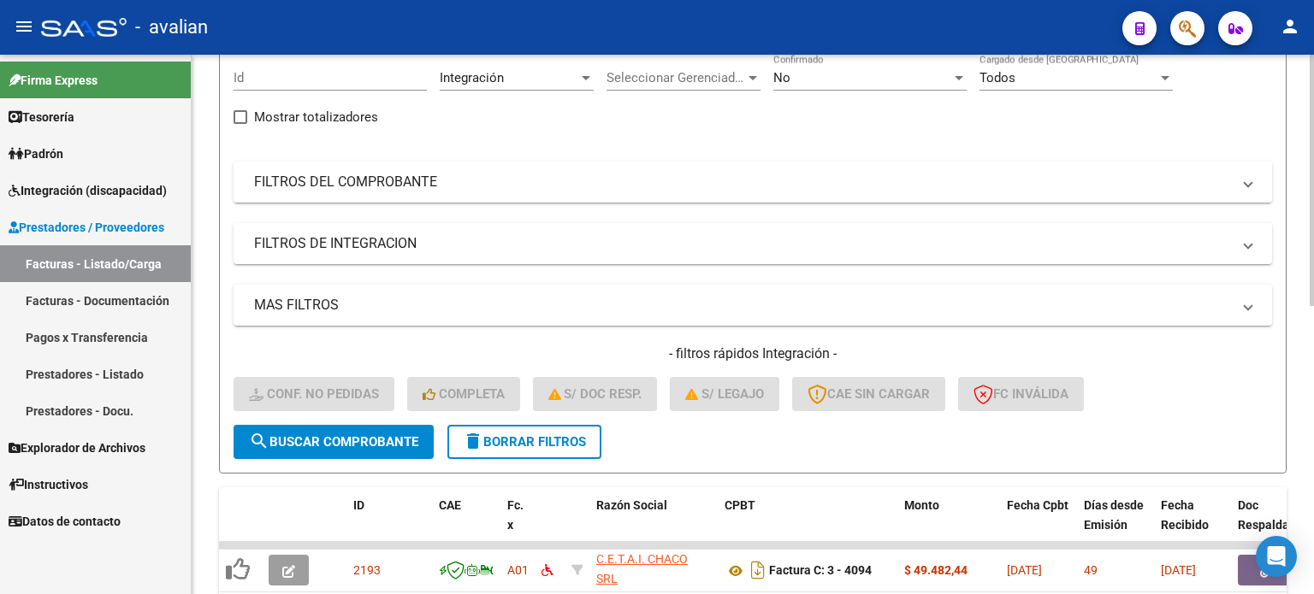
scroll to position [161, 0]
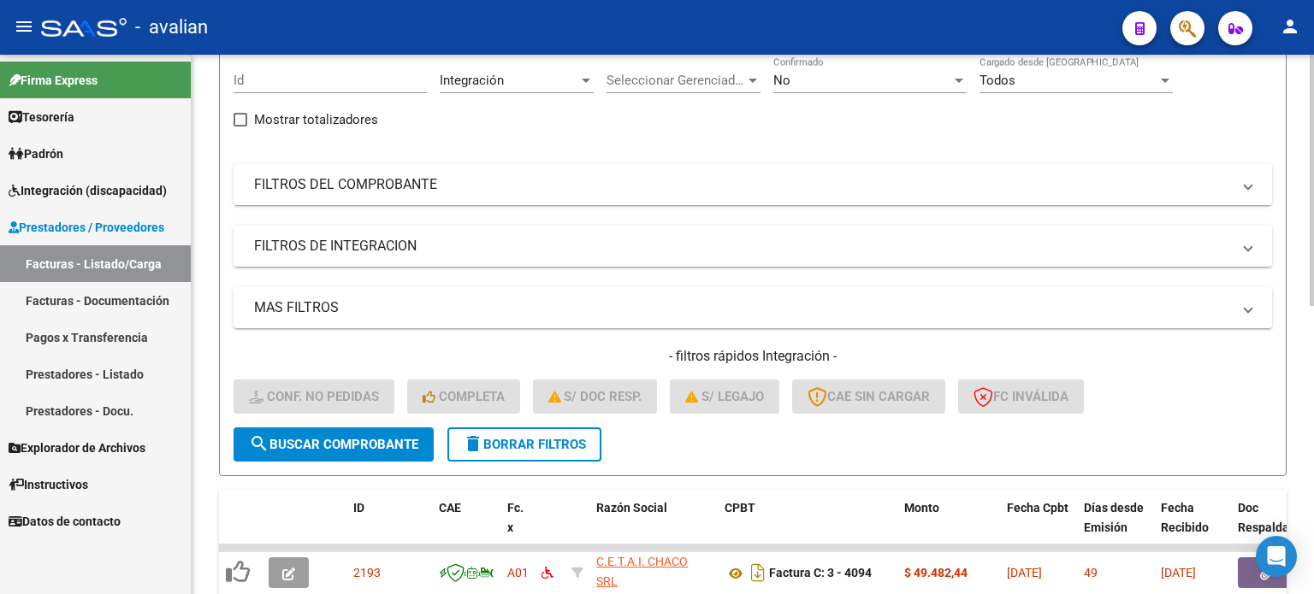
click at [313, 239] on mat-panel-title "FILTROS DE INTEGRACION" at bounding box center [742, 246] width 977 height 19
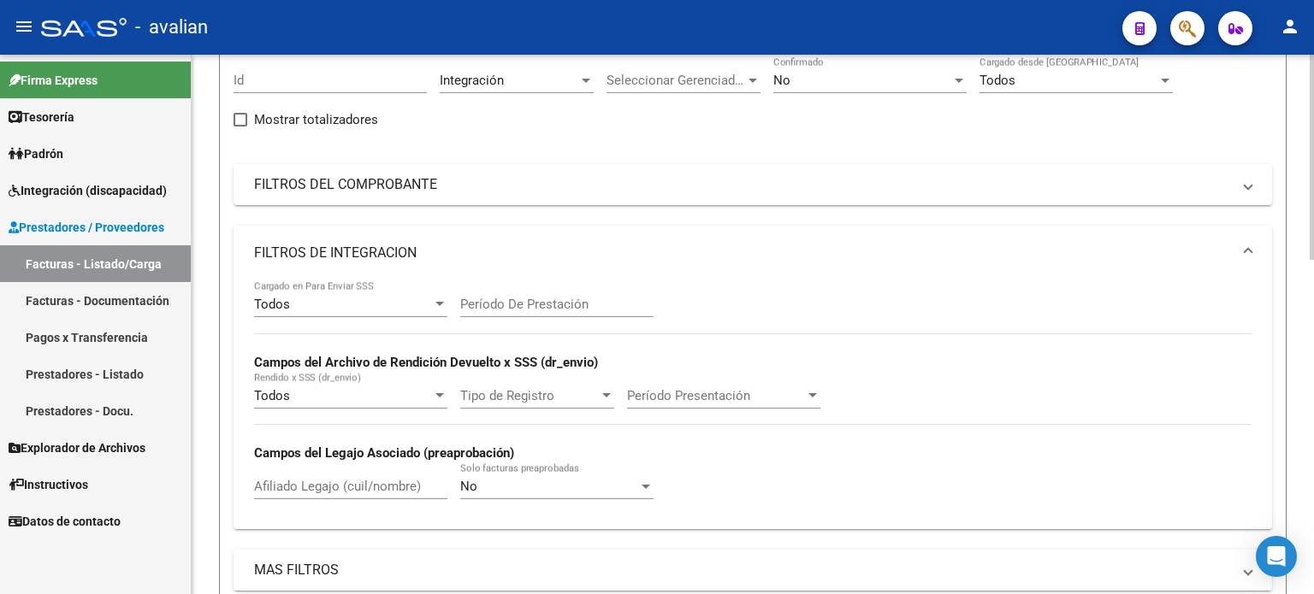
click at [330, 488] on input "Afiliado Legajo (cuil/nombre)" at bounding box center [350, 486] width 193 height 15
drag, startPoint x: 285, startPoint y: 478, endPoint x: 227, endPoint y: 475, distance: 57.4
click at [227, 475] on form "Filtros Id Integración Area Seleccionar Gerenciador Seleccionar Gerenciador No …" at bounding box center [752, 390] width 1067 height 697
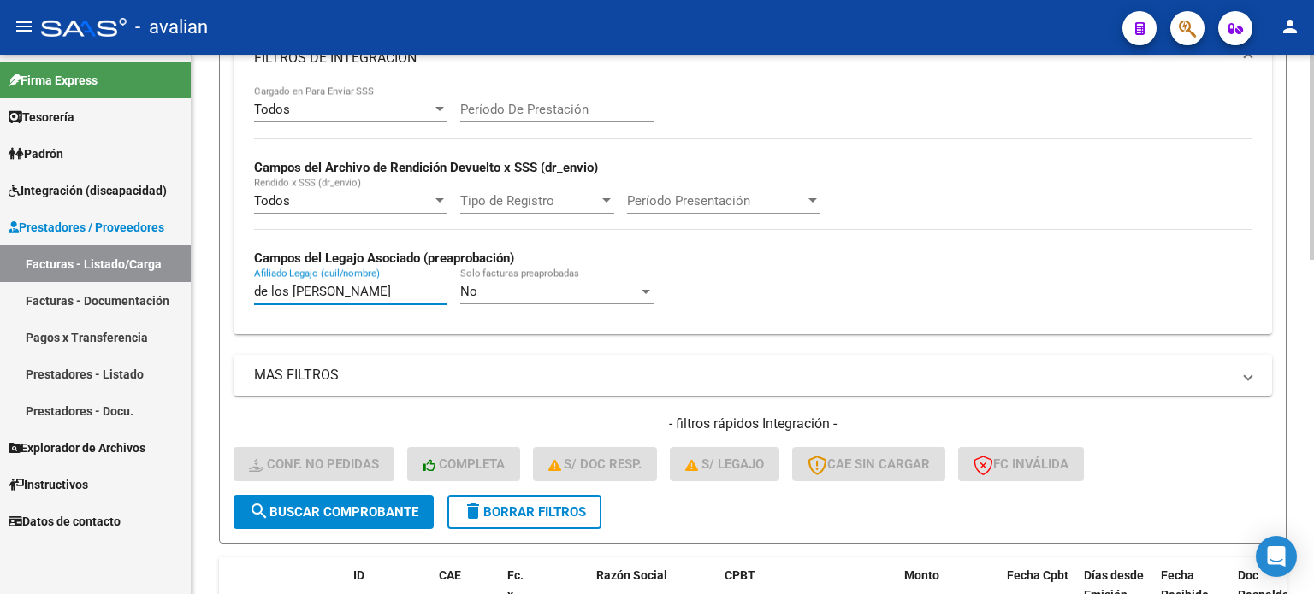
scroll to position [389, 0]
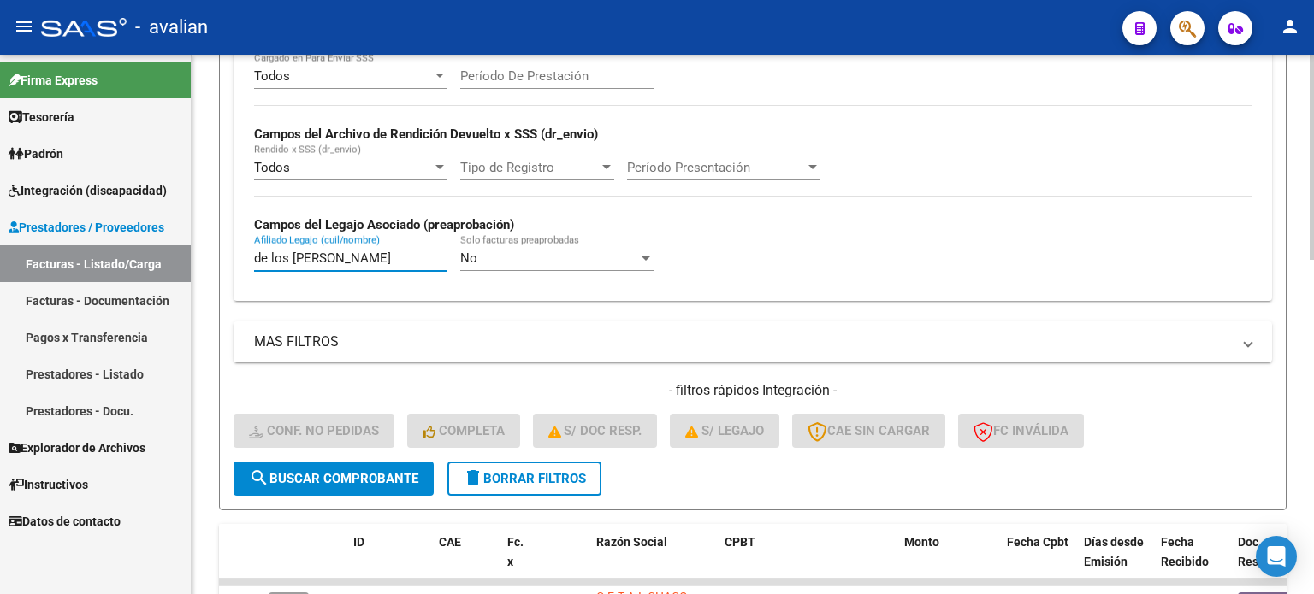
type input "de los [PERSON_NAME]"
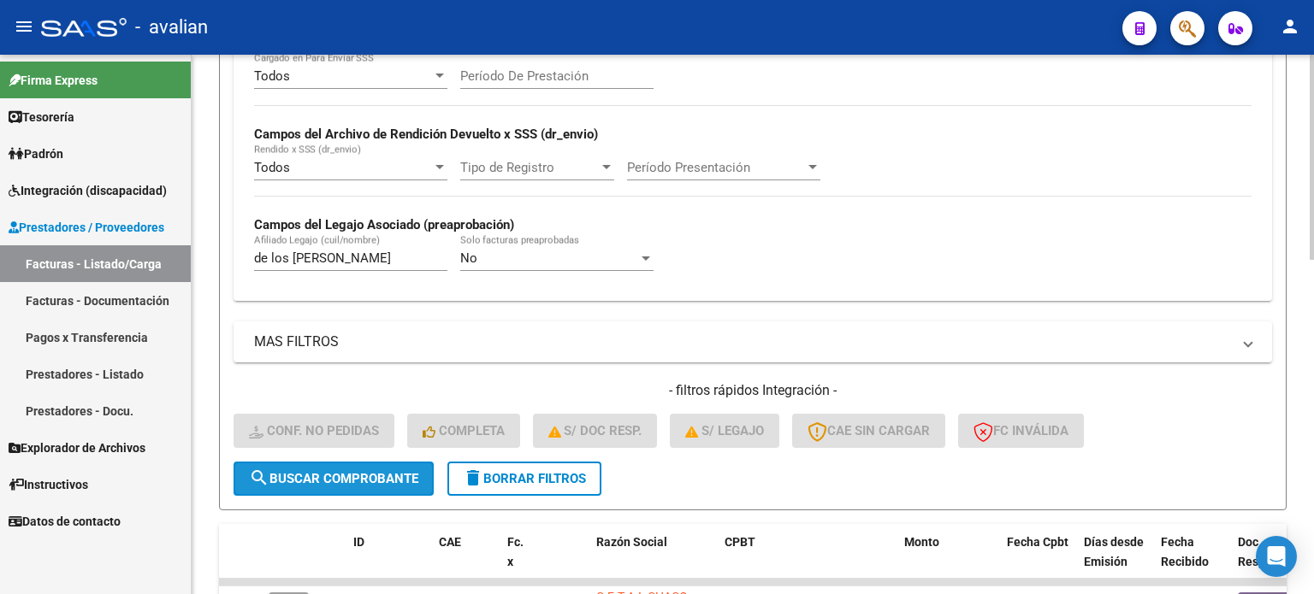
click at [363, 471] on span "search Buscar Comprobante" at bounding box center [333, 478] width 169 height 15
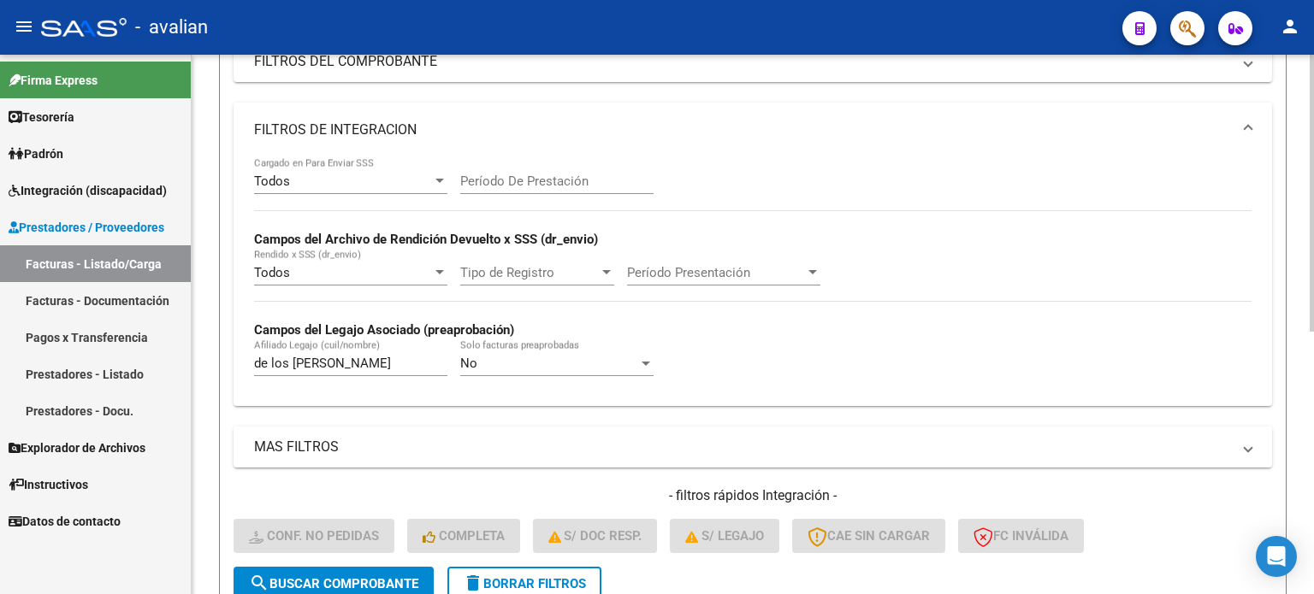
scroll to position [283, 0]
click at [116, 269] on link "Facturas - Listado/Carga" at bounding box center [95, 263] width 191 height 37
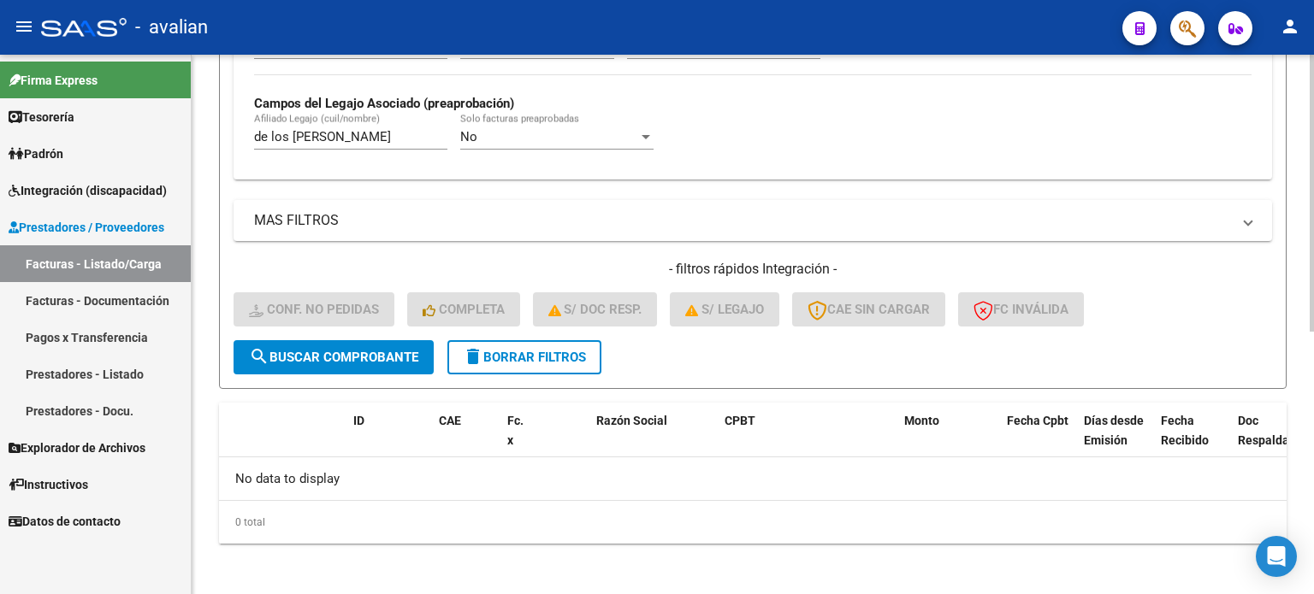
click at [571, 365] on button "delete Borrar Filtros" at bounding box center [524, 357] width 154 height 34
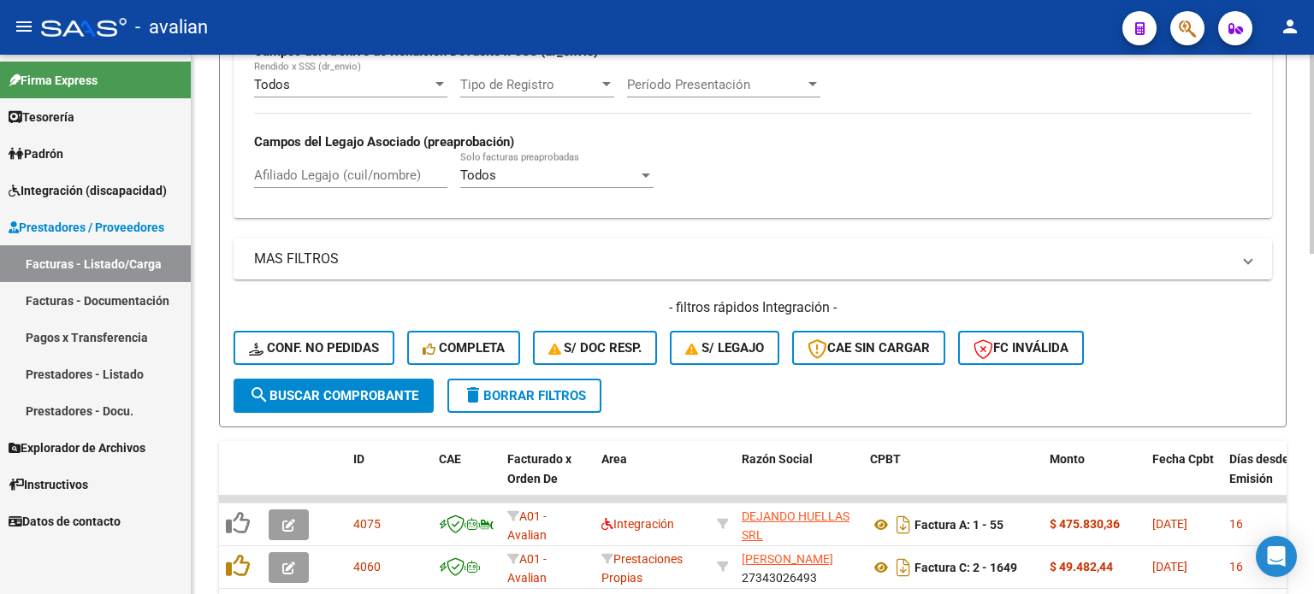
scroll to position [511, 0]
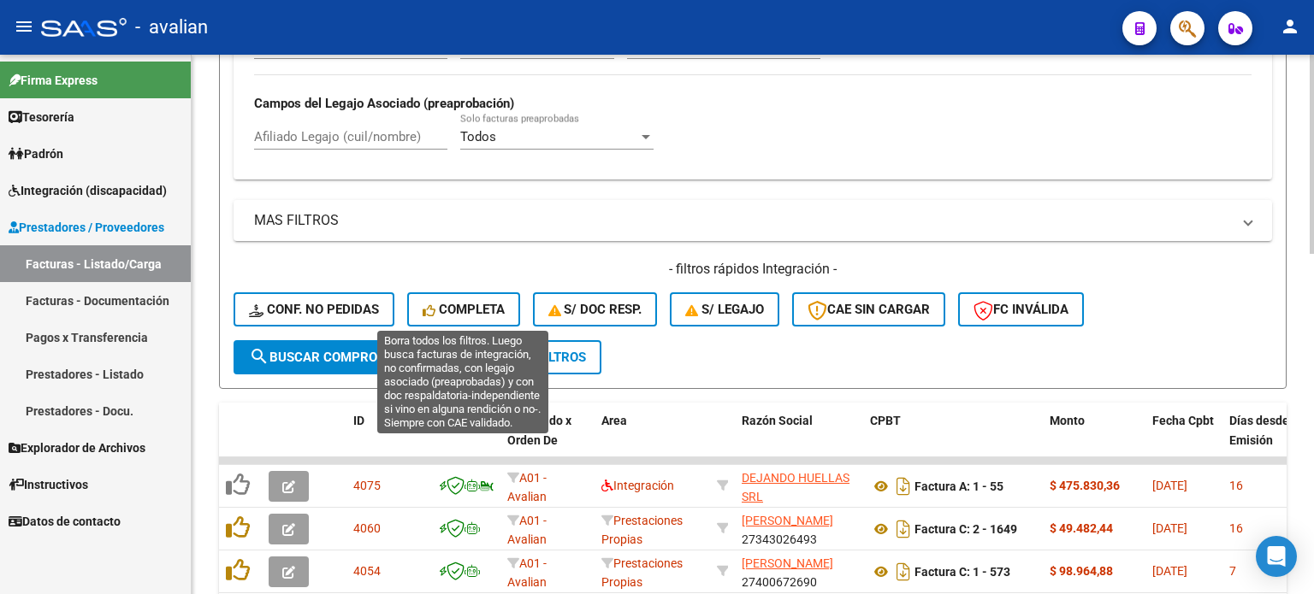
click at [462, 314] on span "Completa" at bounding box center [463, 309] width 82 height 15
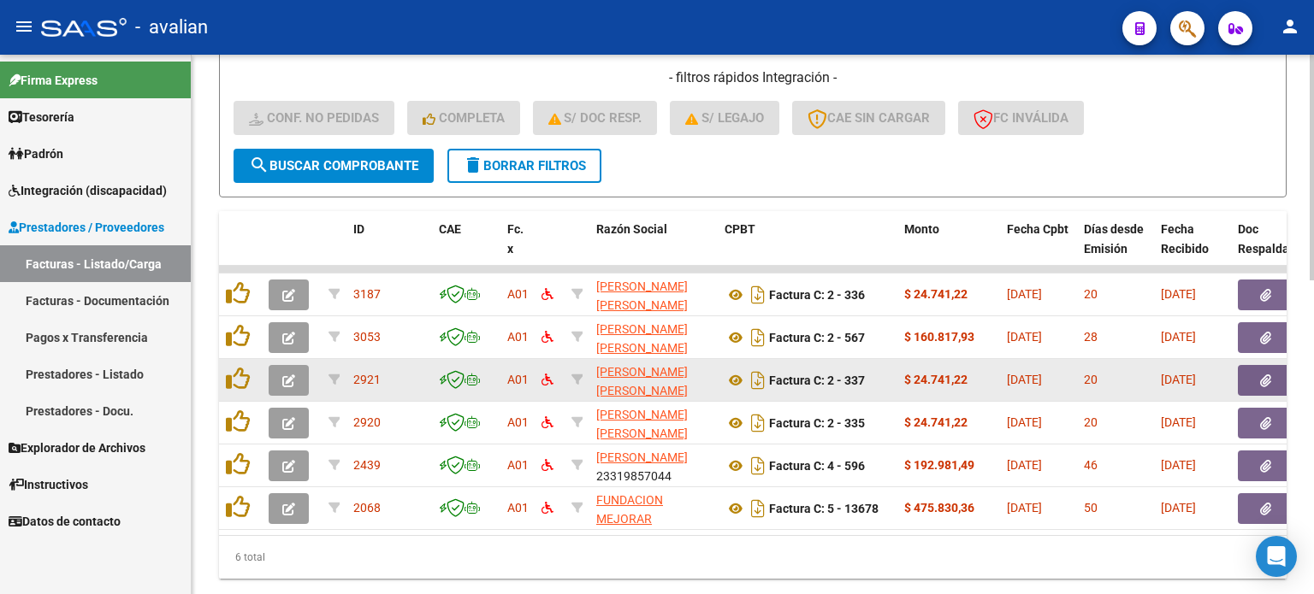
scroll to position [693, 0]
